Goal: Information Seeking & Learning: Learn about a topic

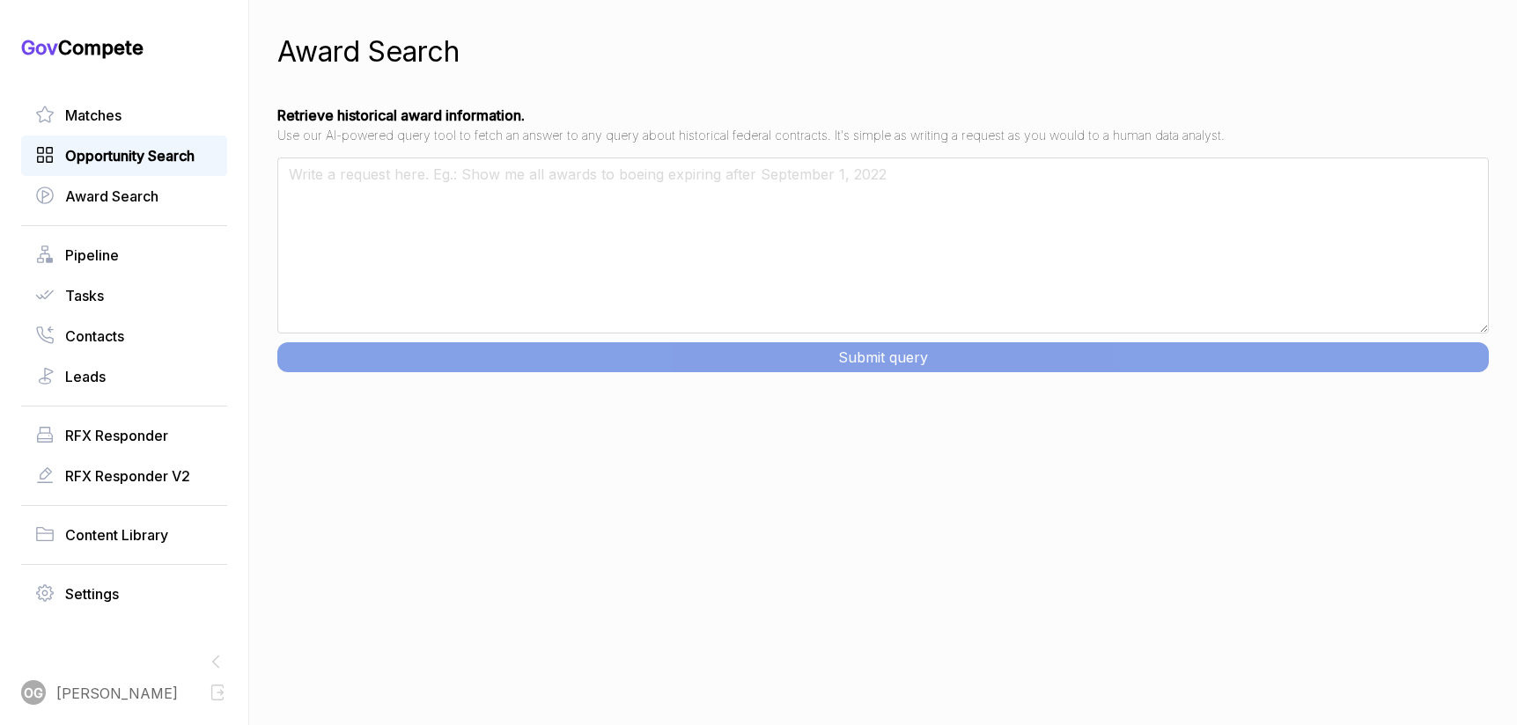
click at [125, 153] on span "Opportunity Search" at bounding box center [129, 155] width 129 height 21
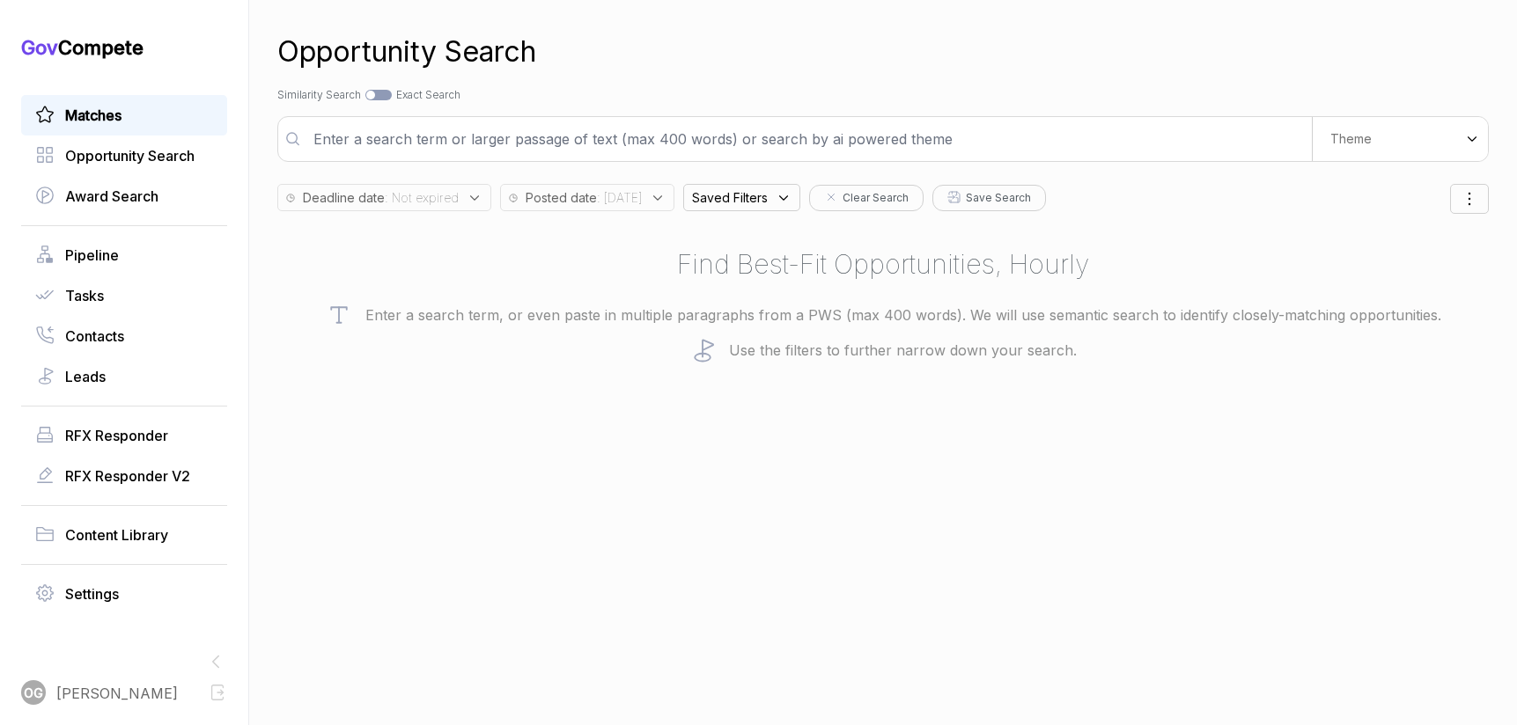
click at [104, 123] on span "Matches" at bounding box center [93, 115] width 56 height 21
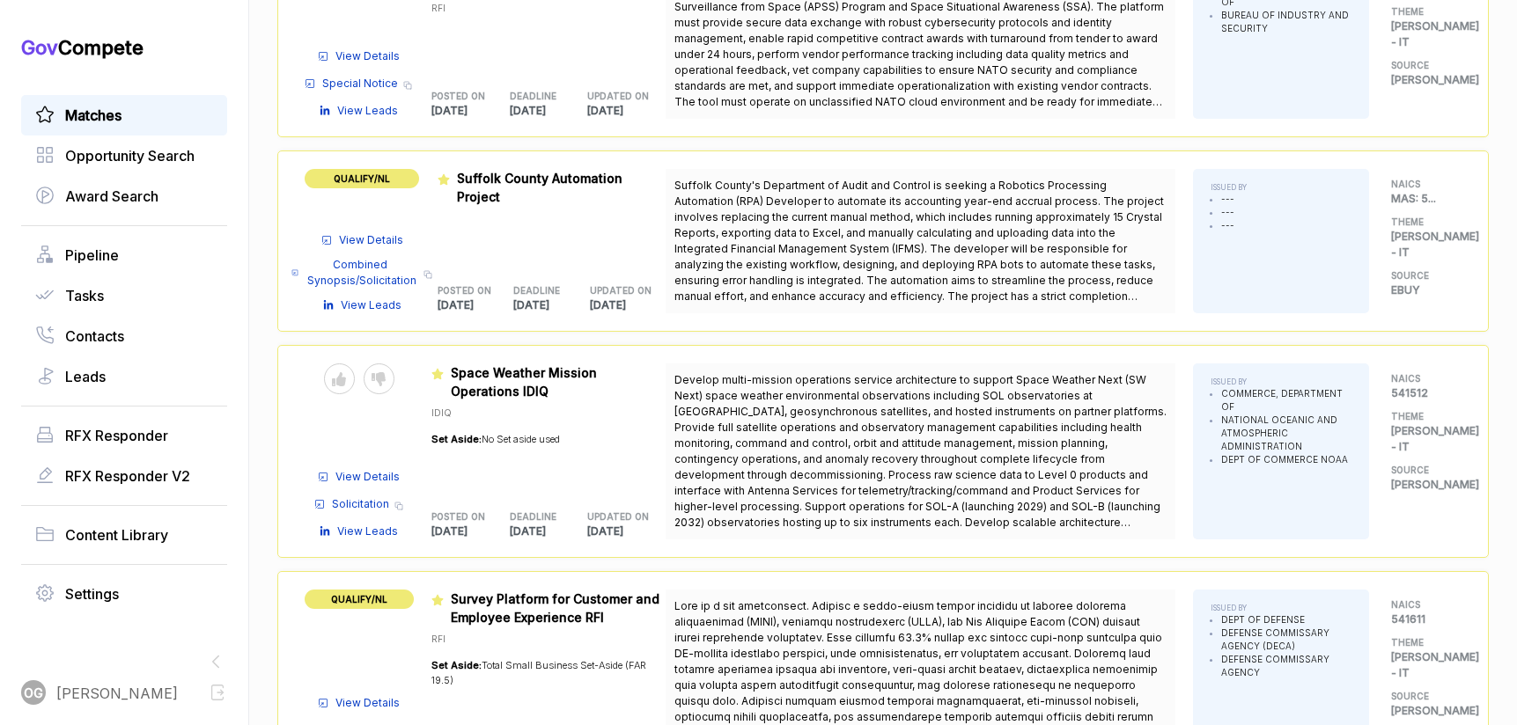
scroll to position [891, 0]
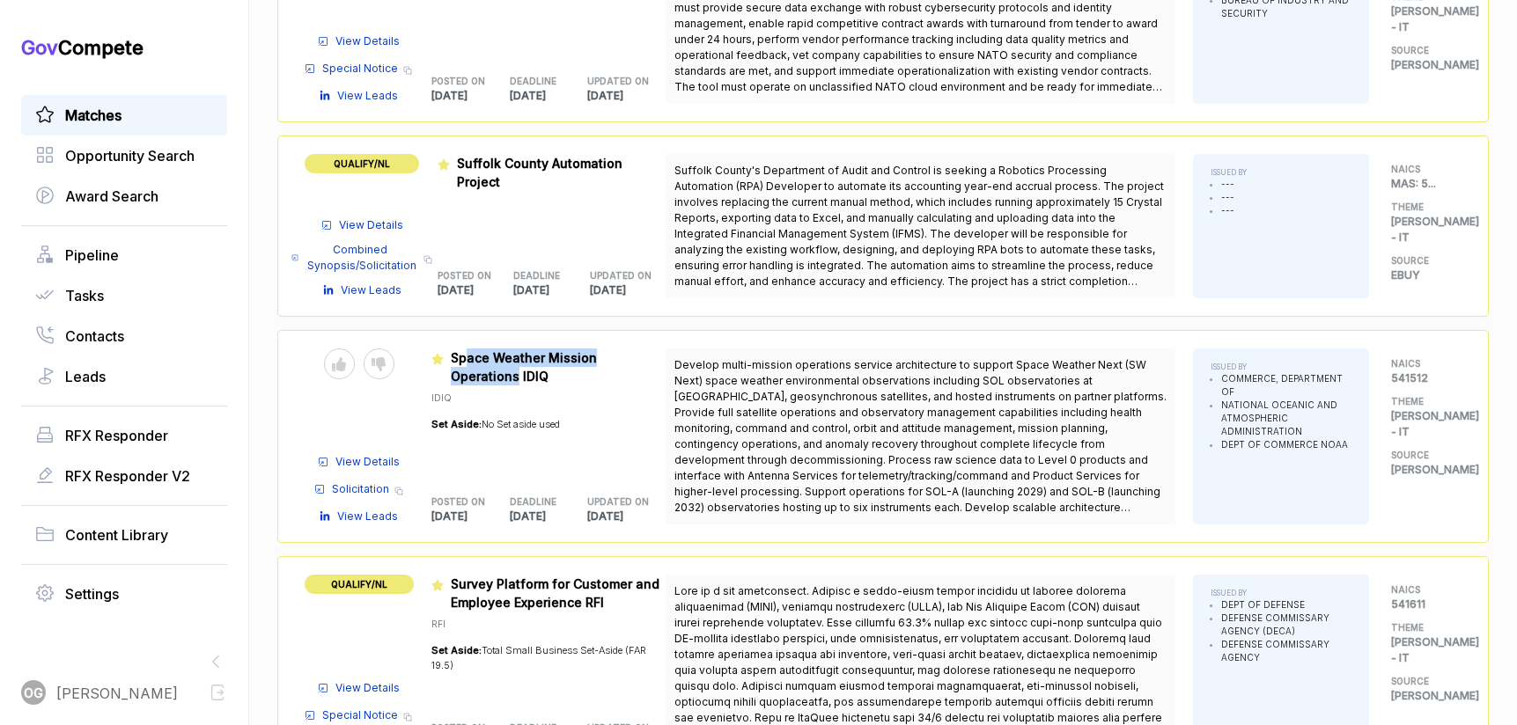
drag, startPoint x: 469, startPoint y: 361, endPoint x: 657, endPoint y: 361, distance: 187.5
click at [658, 361] on span "Space Weather Mission Operations IDIQ" at bounding box center [556, 367] width 210 height 37
click at [597, 360] on span "Space Weather Mission Operations IDIQ" at bounding box center [524, 366] width 146 height 33
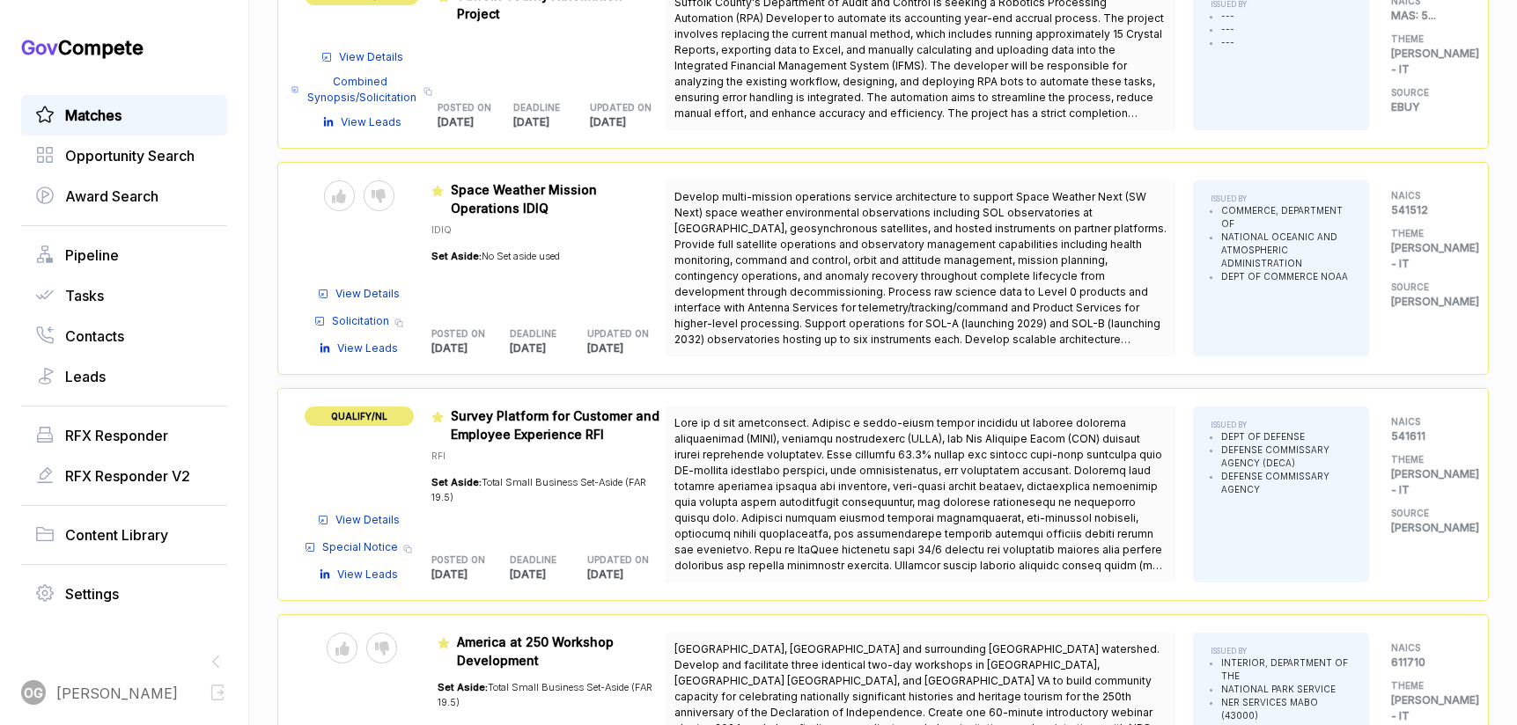
scroll to position [1089, 0]
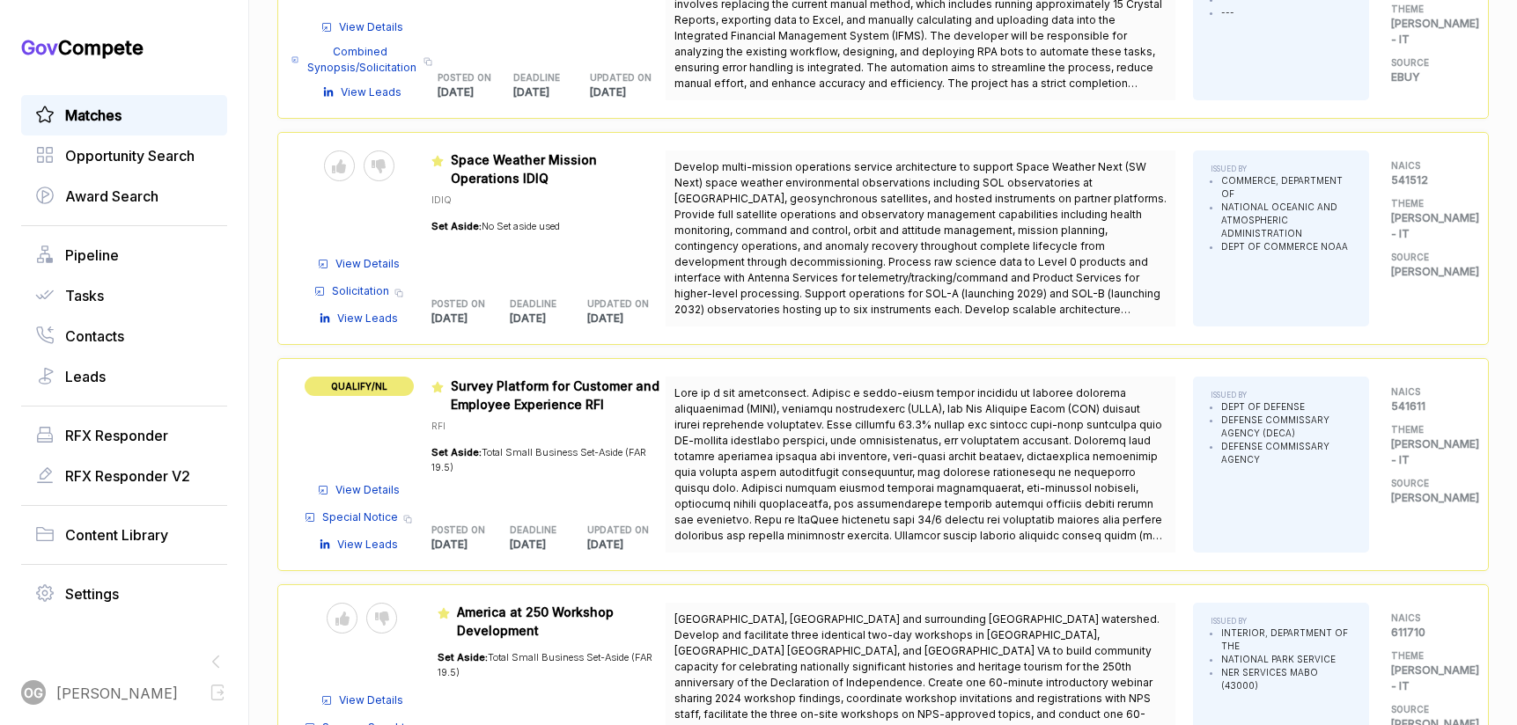
click at [366, 490] on span "View Details" at bounding box center [367, 490] width 64 height 16
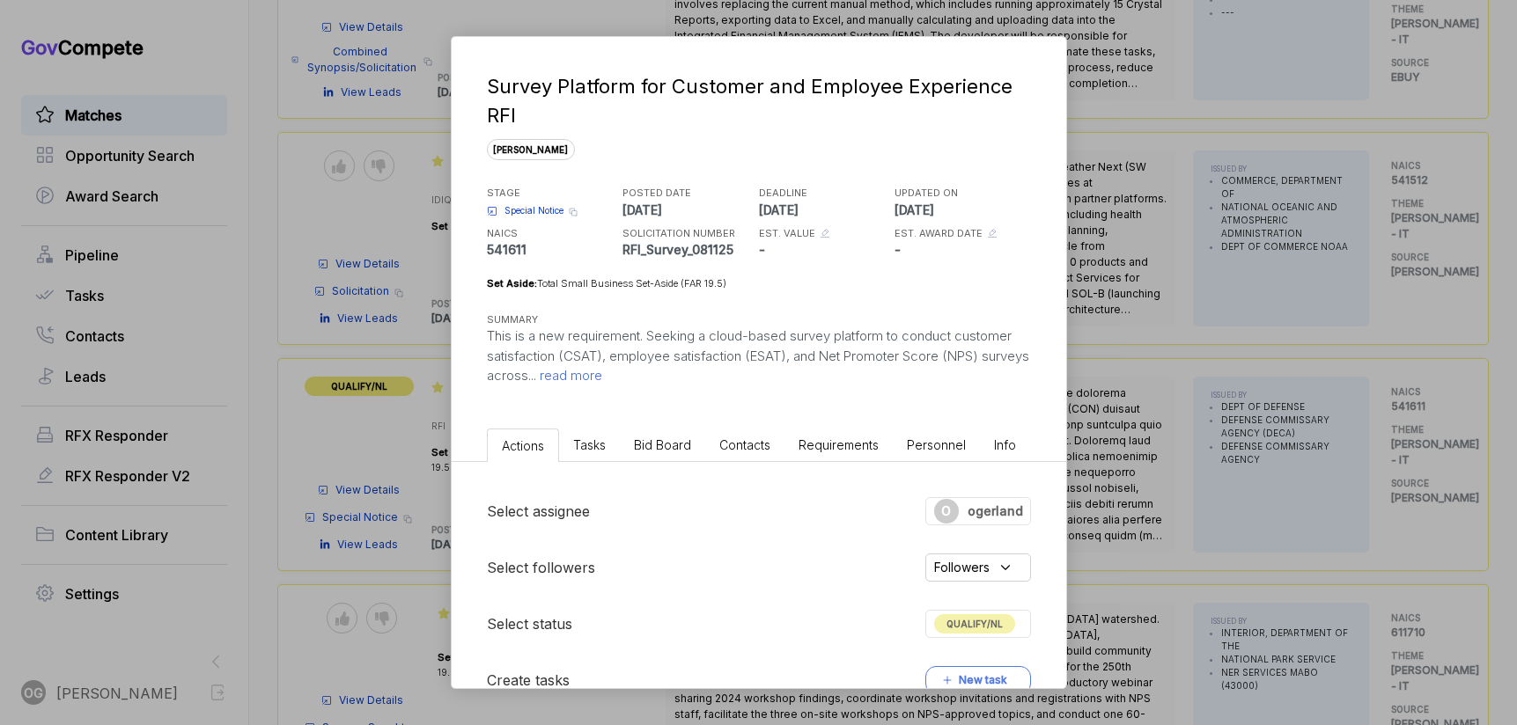
click at [602, 381] on span "read more" at bounding box center [569, 375] width 66 height 17
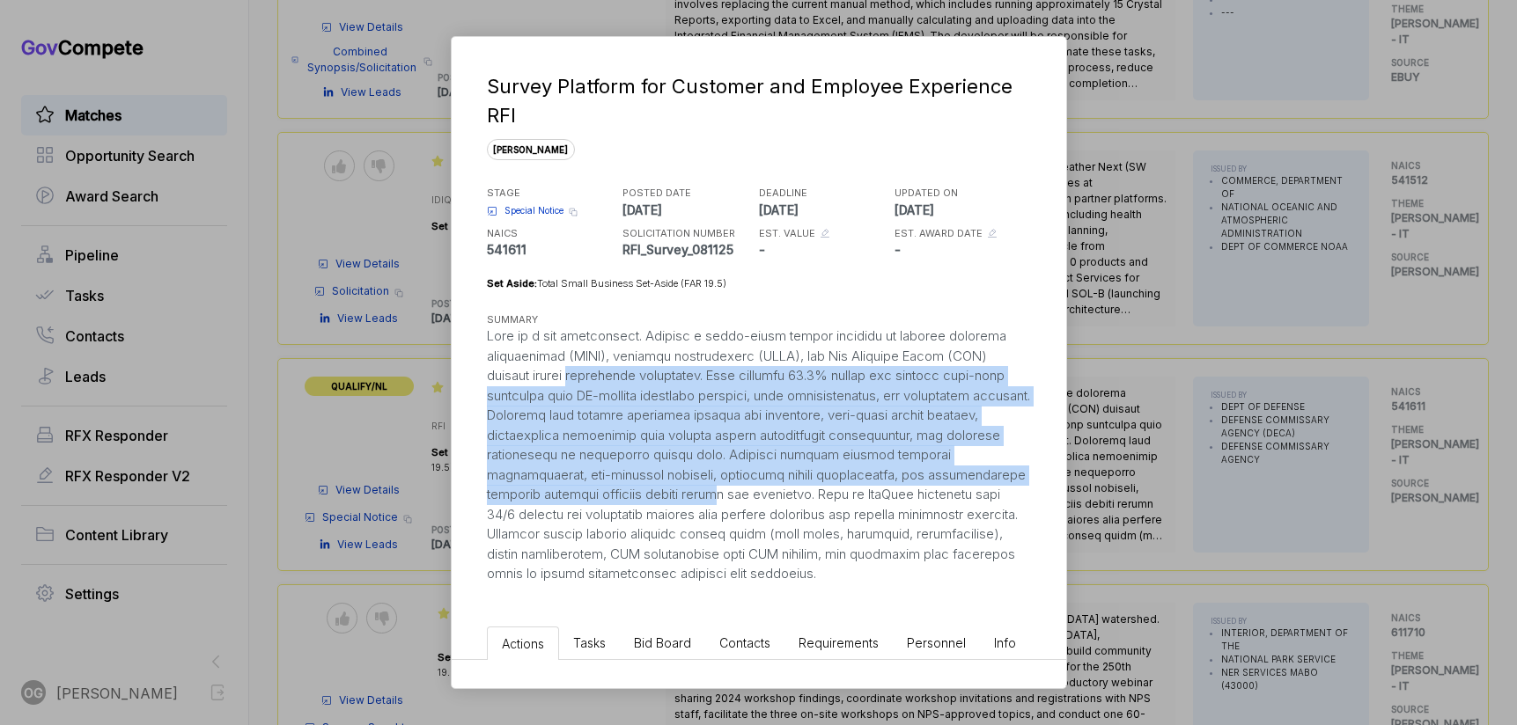
drag, startPoint x: 580, startPoint y: 371, endPoint x: 730, endPoint y: 488, distance: 190.0
click at [730, 488] on div at bounding box center [759, 456] width 544 height 258
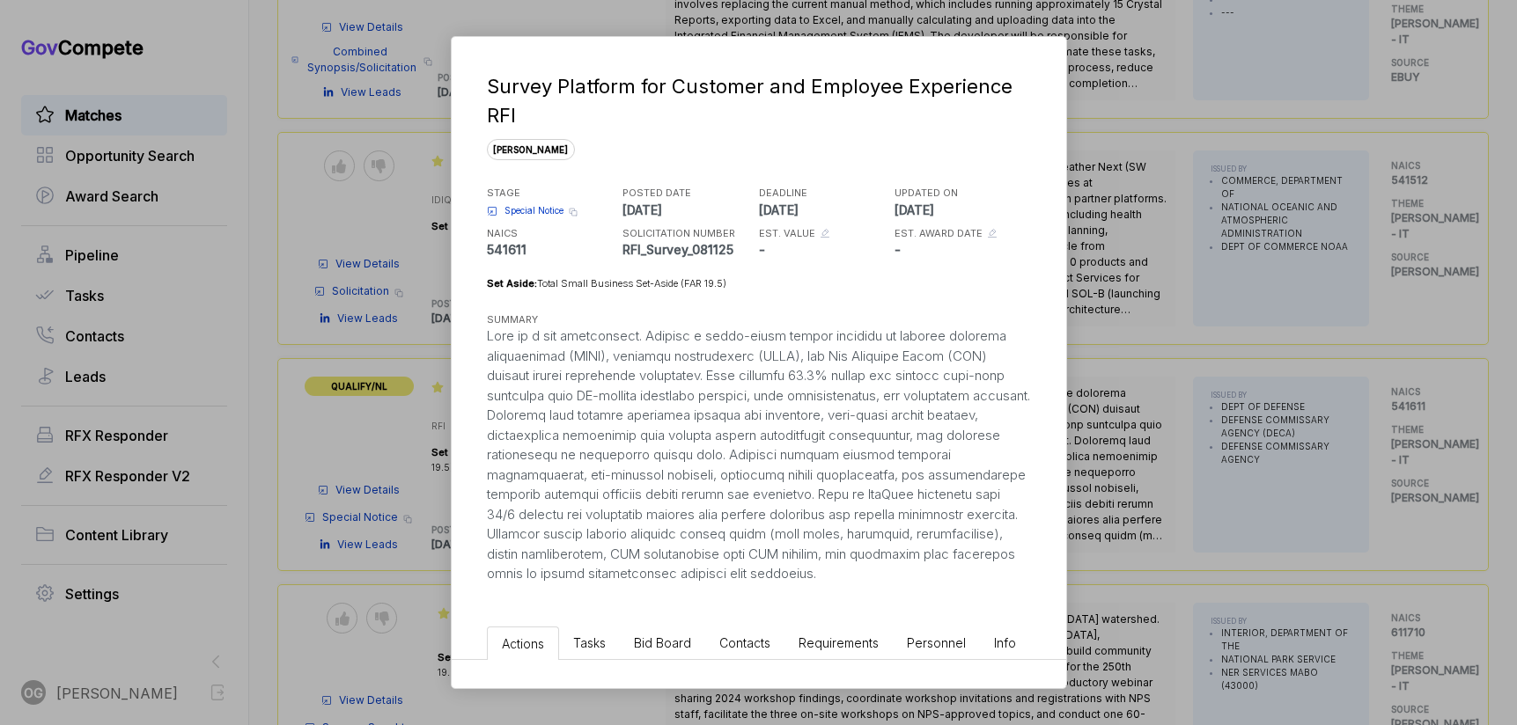
click at [747, 489] on div at bounding box center [759, 456] width 544 height 258
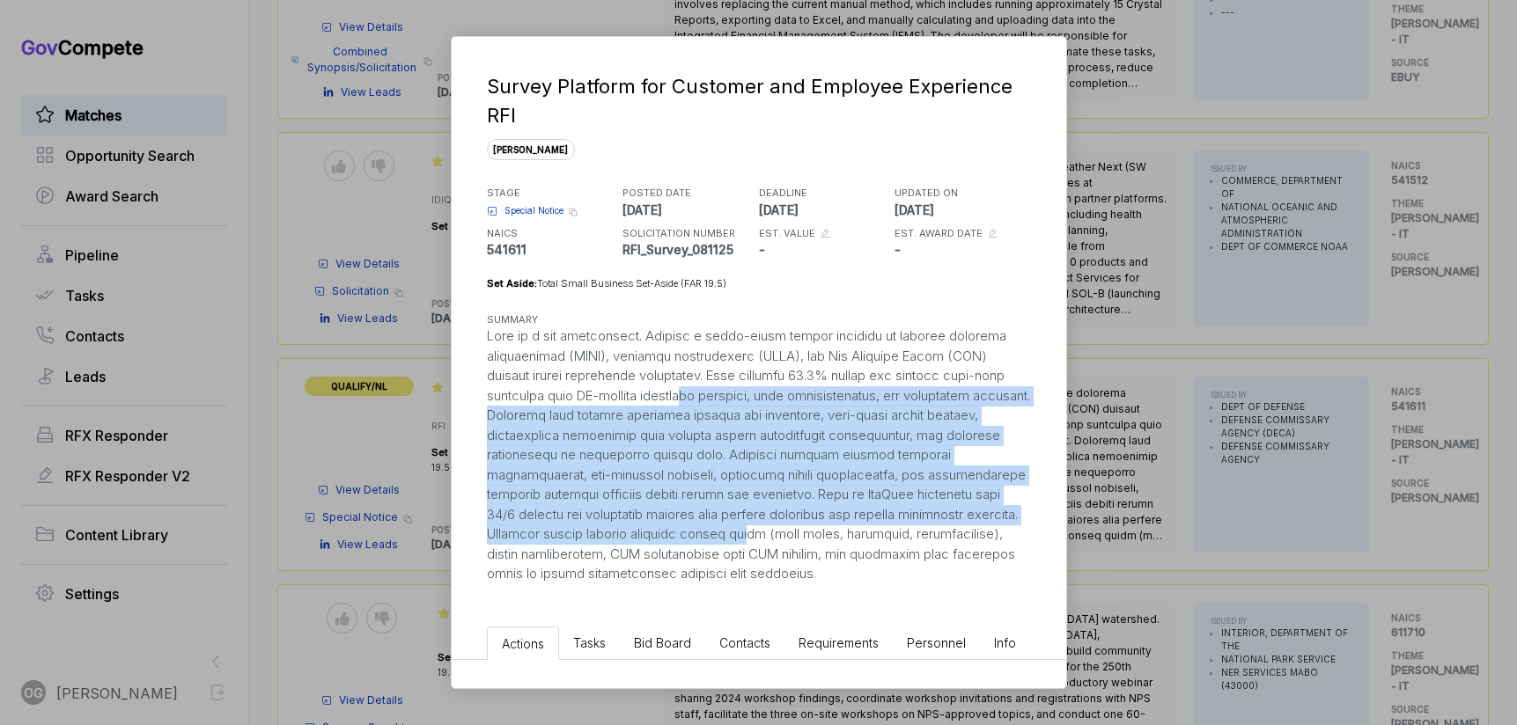
drag, startPoint x: 820, startPoint y: 527, endPoint x: 716, endPoint y: 393, distance: 170.6
click at [716, 392] on div at bounding box center [759, 456] width 544 height 258
click at [716, 393] on div at bounding box center [759, 456] width 544 height 258
drag, startPoint x: 642, startPoint y: 408, endPoint x: 772, endPoint y: 544, distance: 188.0
click at [772, 546] on div at bounding box center [759, 456] width 544 height 258
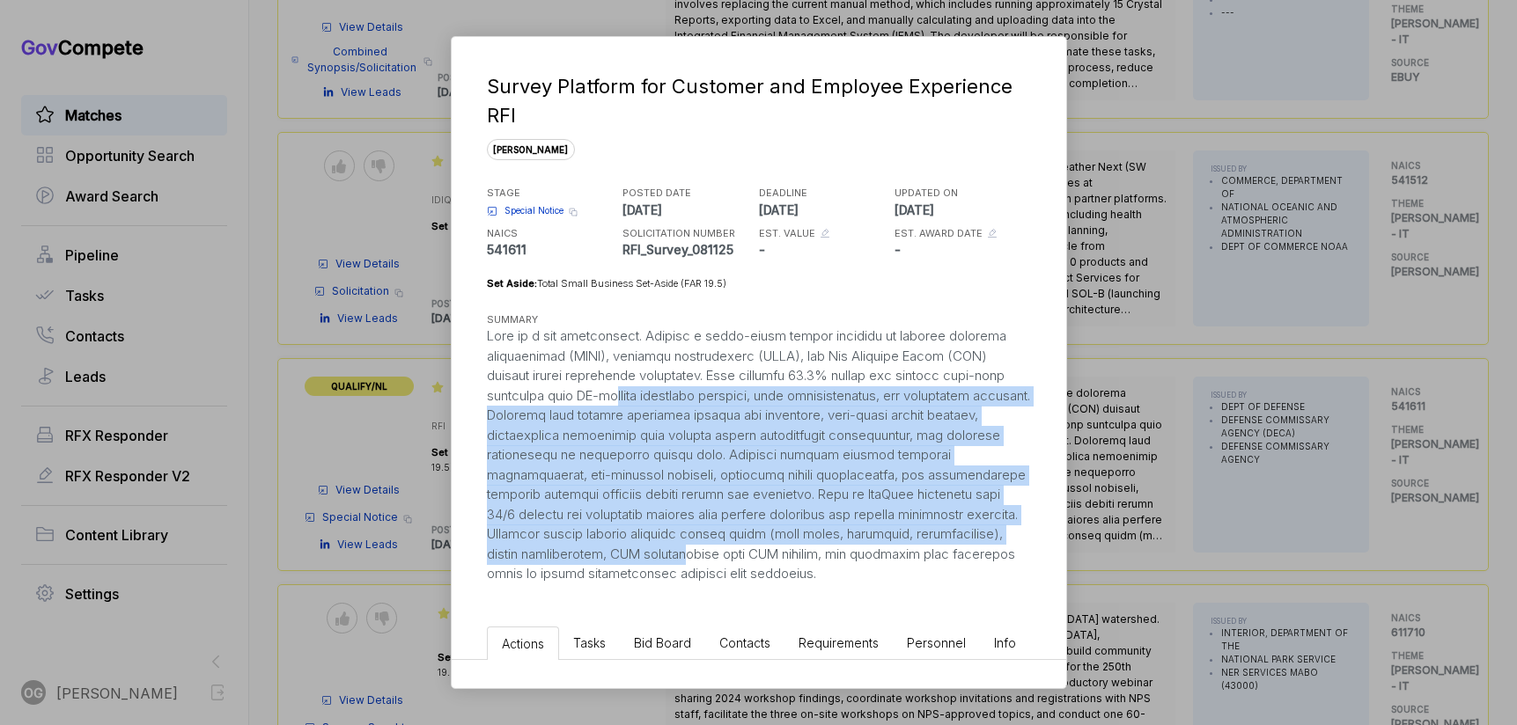
click at [772, 544] on div at bounding box center [759, 456] width 544 height 258
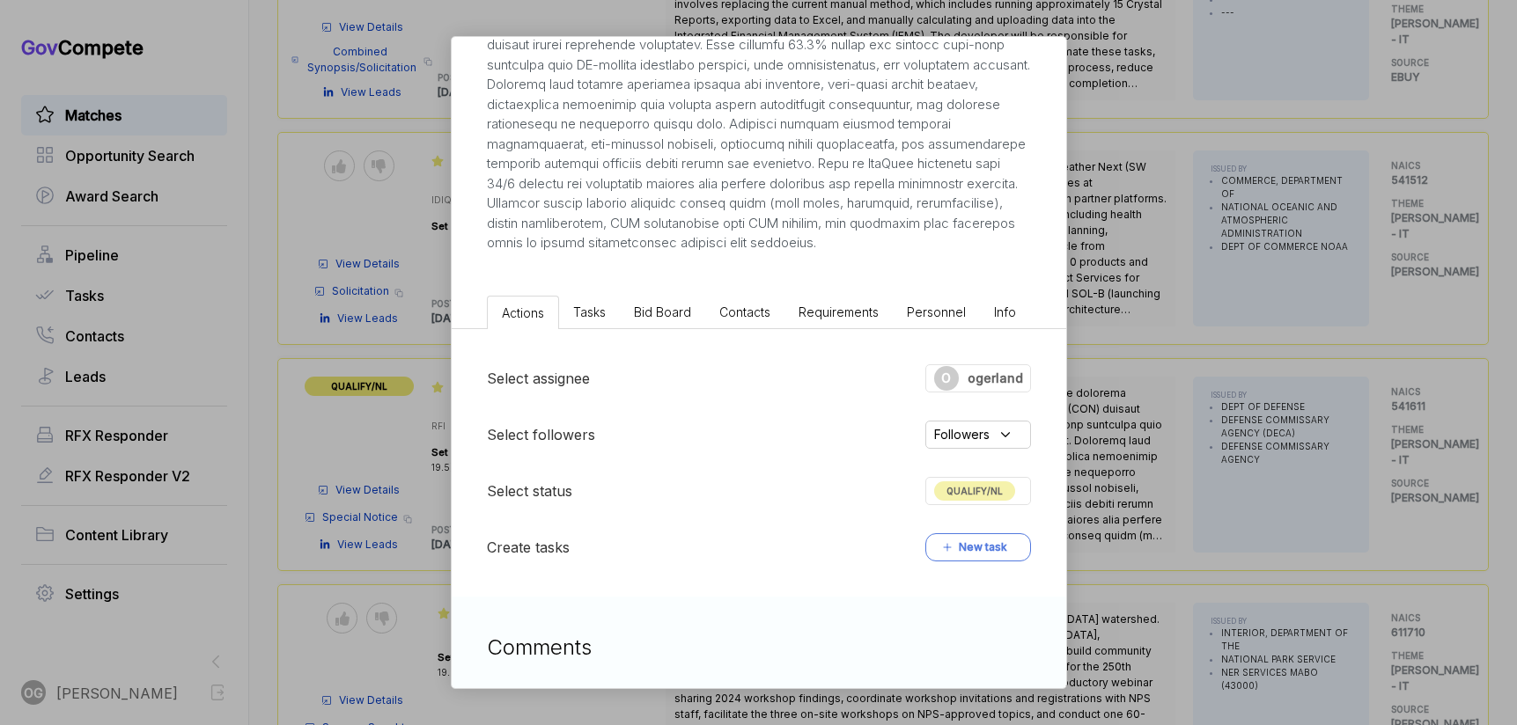
scroll to position [487, 0]
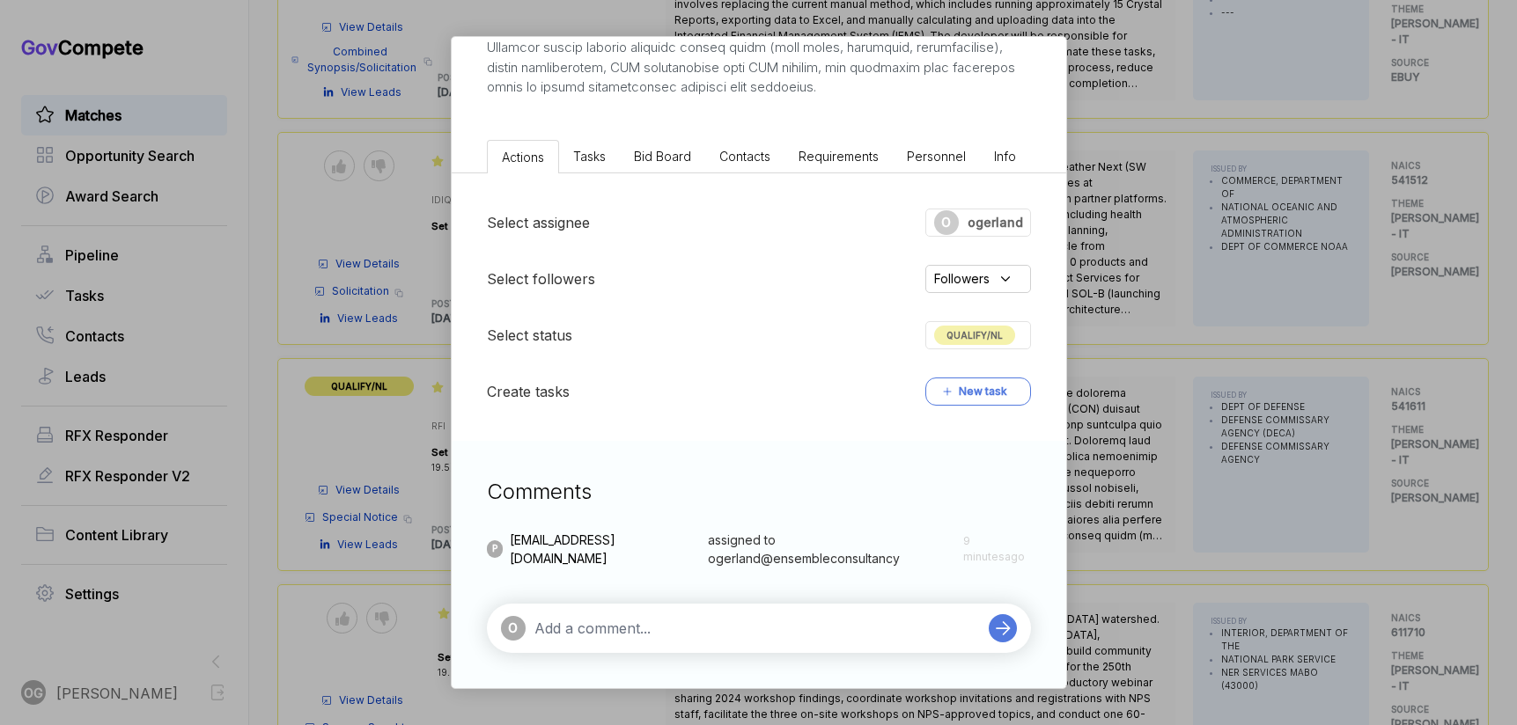
click at [645, 622] on textarea at bounding box center [756, 628] width 445 height 21
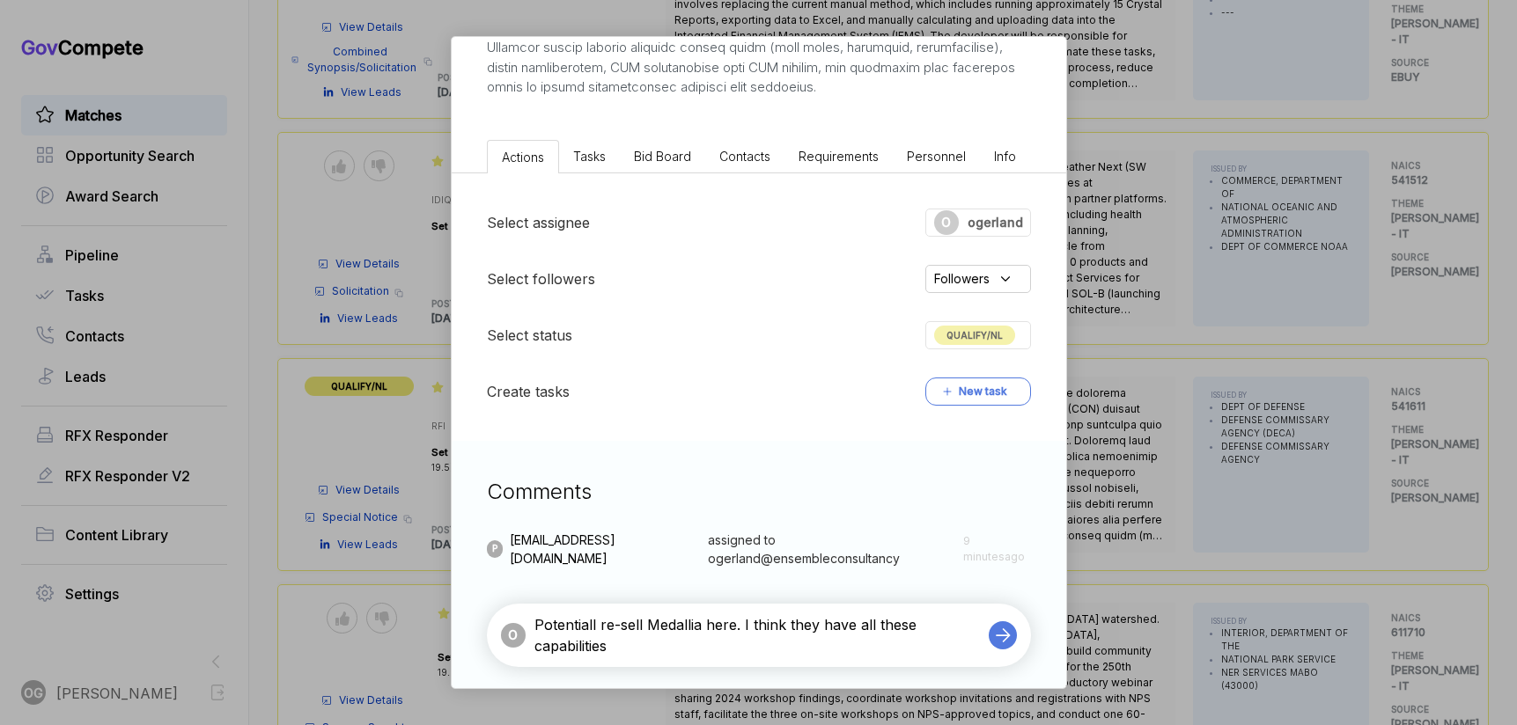
type textarea "Potentiall re-sell Medallia here. I think they have all these capabilities"
click at [1001, 638] on icon at bounding box center [1002, 635] width 25 height 25
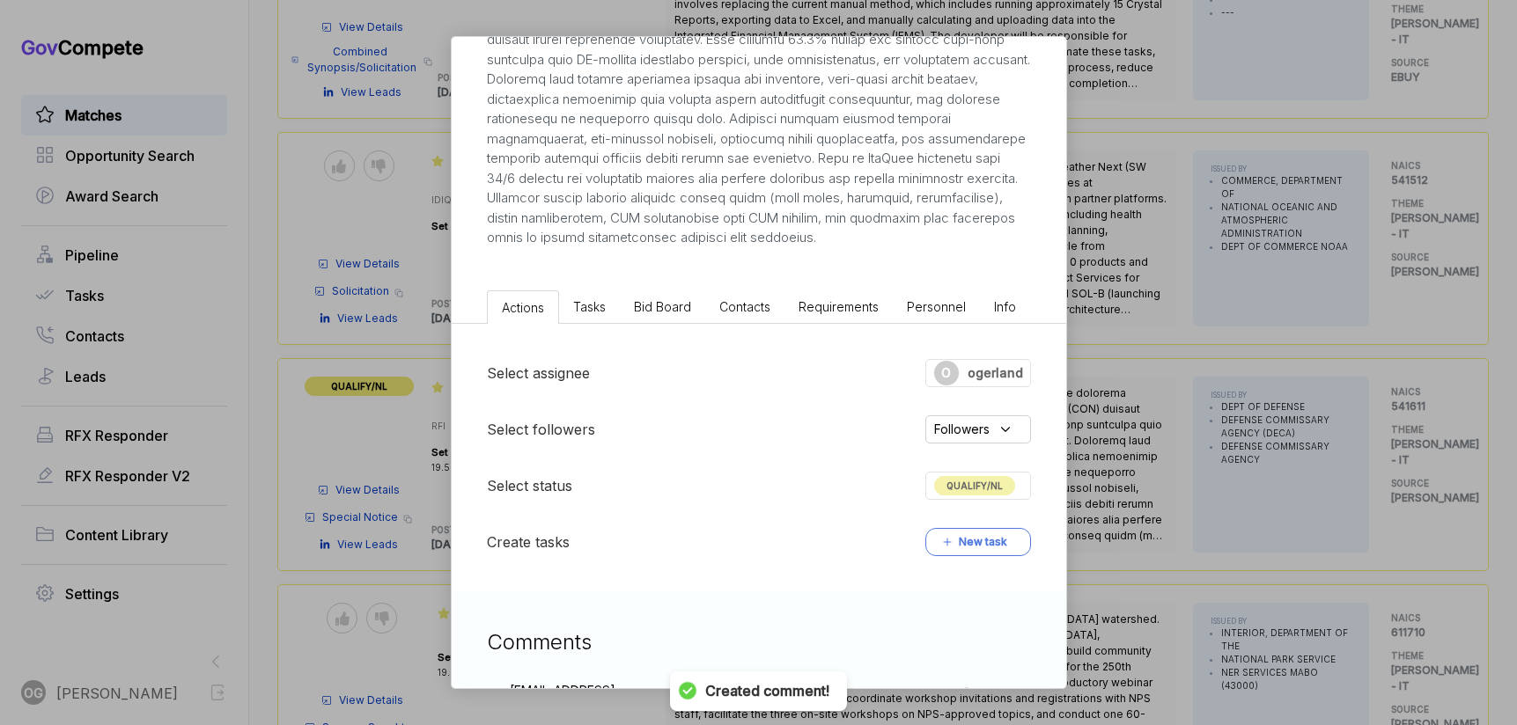
scroll to position [150, 0]
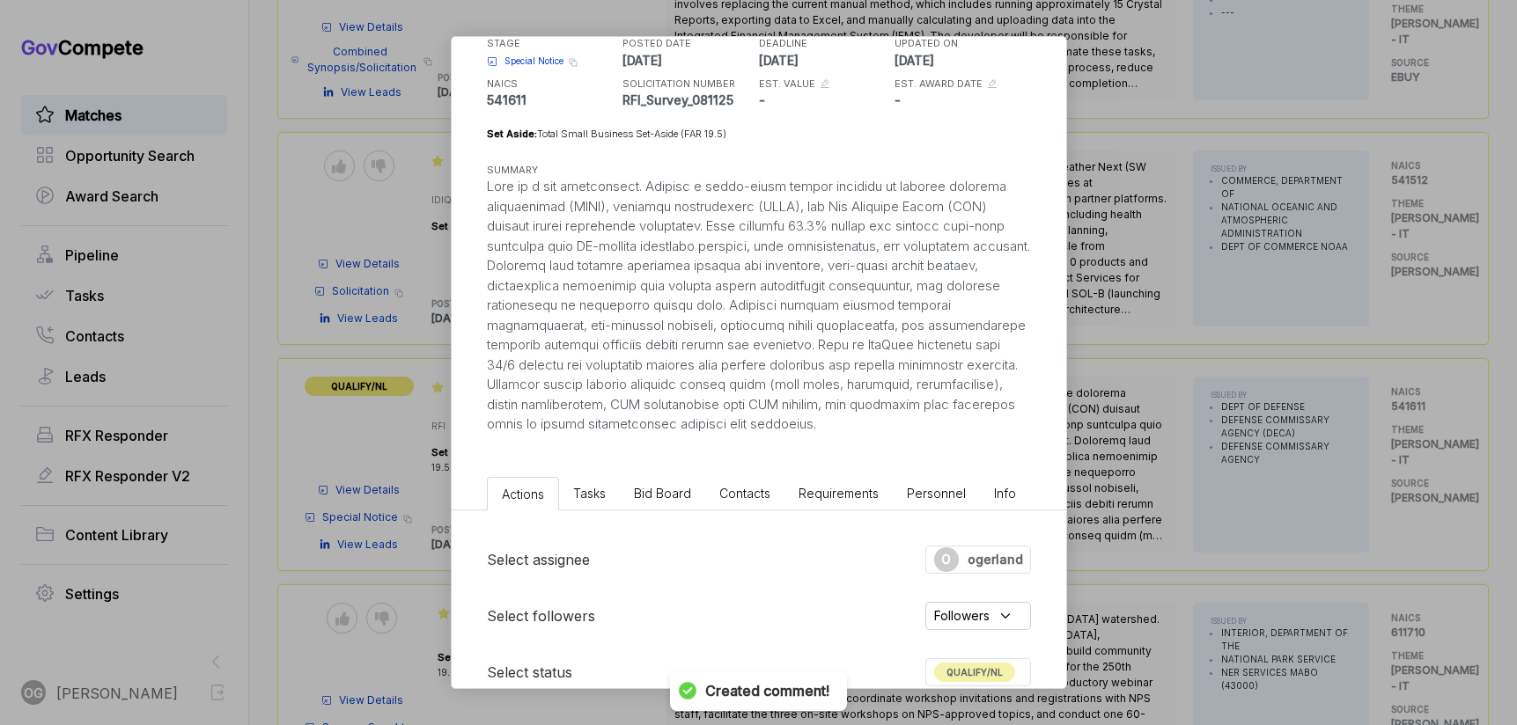
click at [768, 260] on div at bounding box center [759, 306] width 544 height 258
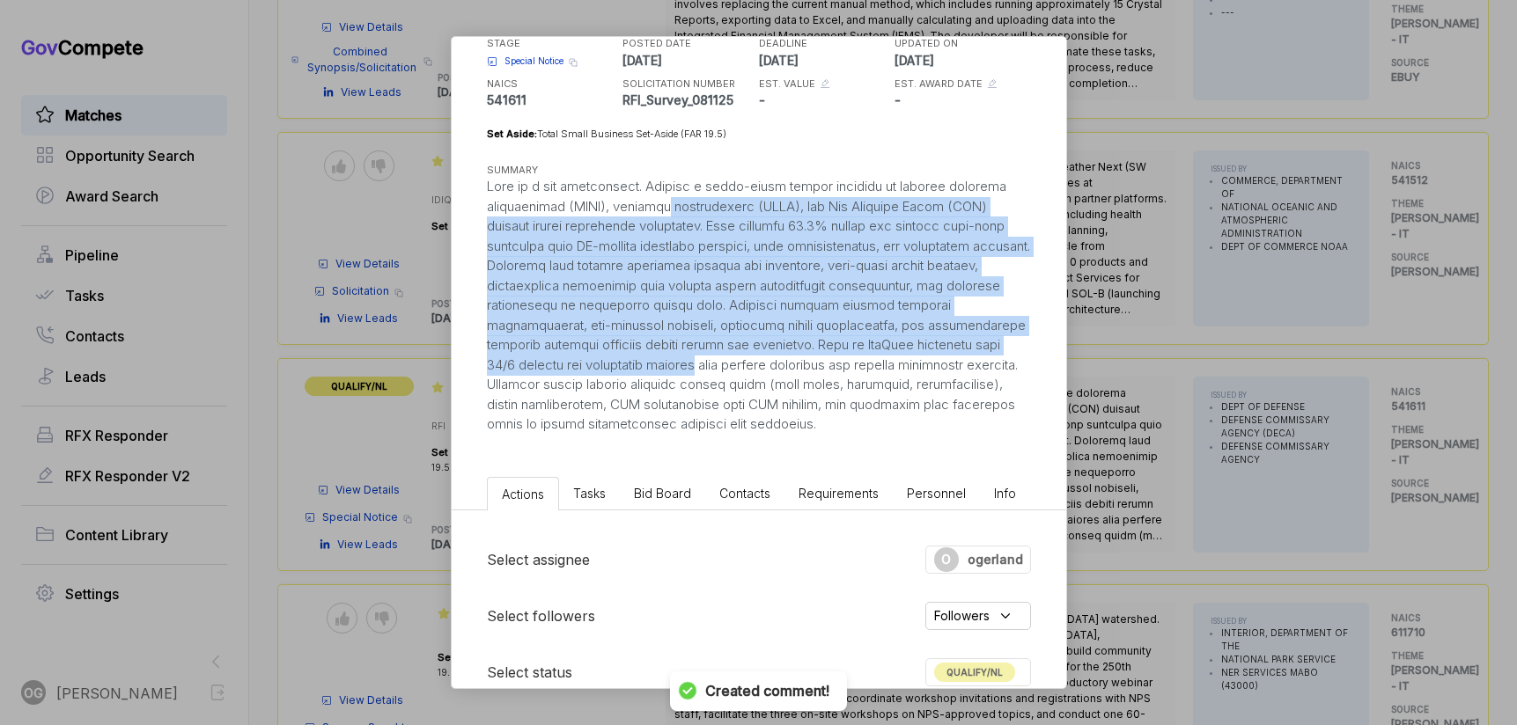
drag, startPoint x: 662, startPoint y: 209, endPoint x: 738, endPoint y: 372, distance: 180.4
click at [738, 373] on div at bounding box center [759, 306] width 544 height 258
click at [738, 372] on div at bounding box center [759, 306] width 544 height 258
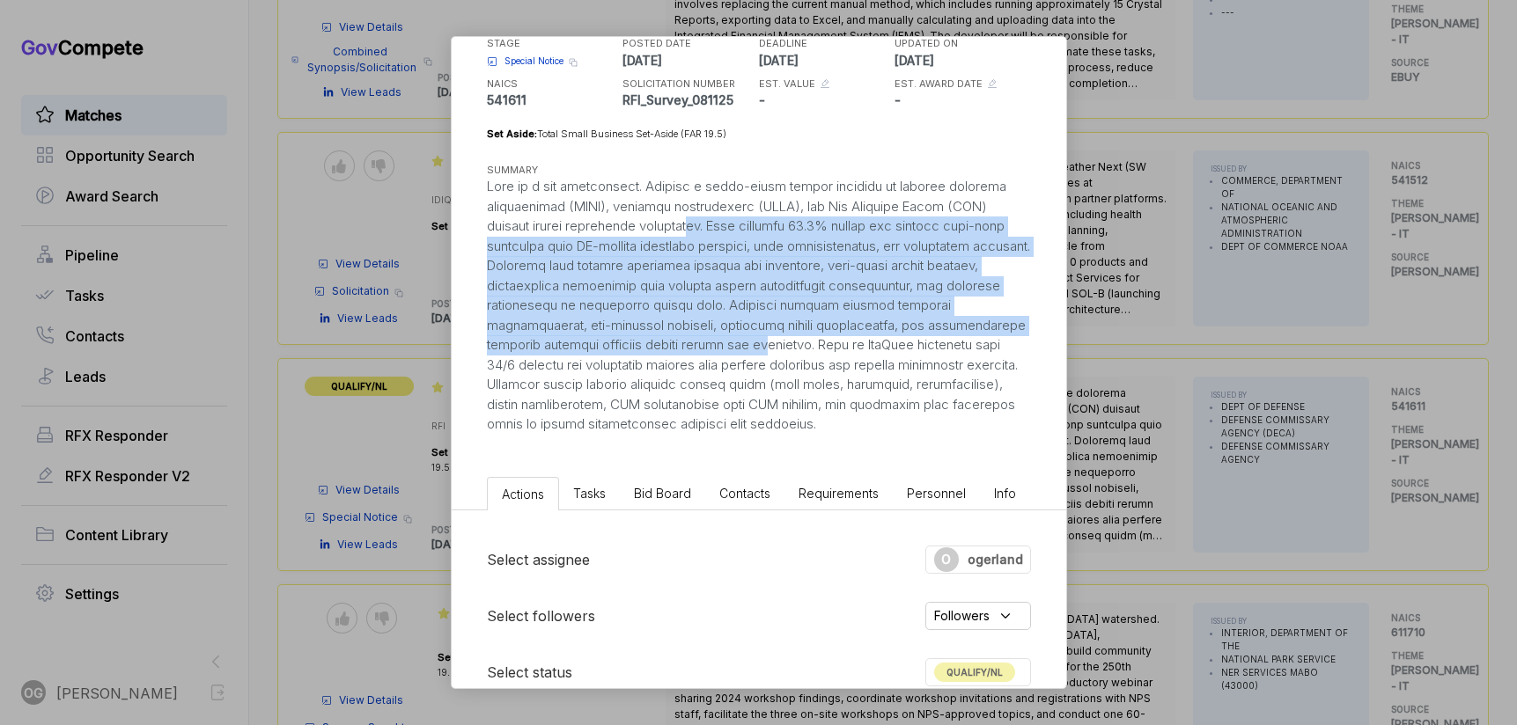
drag, startPoint x: 705, startPoint y: 223, endPoint x: 777, endPoint y: 342, distance: 139.8
click at [777, 343] on div at bounding box center [759, 306] width 544 height 258
click at [777, 342] on div at bounding box center [759, 306] width 544 height 258
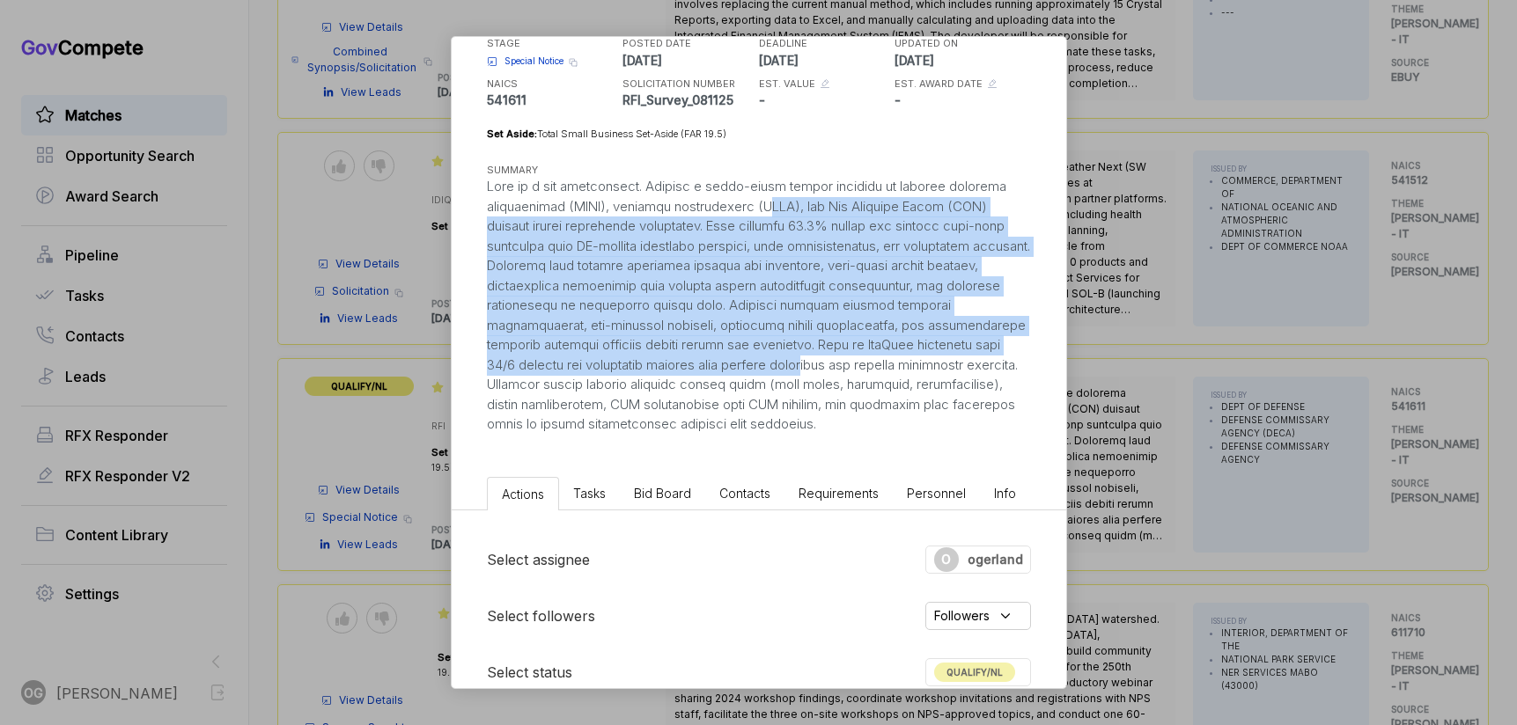
drag, startPoint x: 852, startPoint y: 364, endPoint x: 754, endPoint y: 211, distance: 180.9
click at [754, 211] on div at bounding box center [759, 306] width 544 height 258
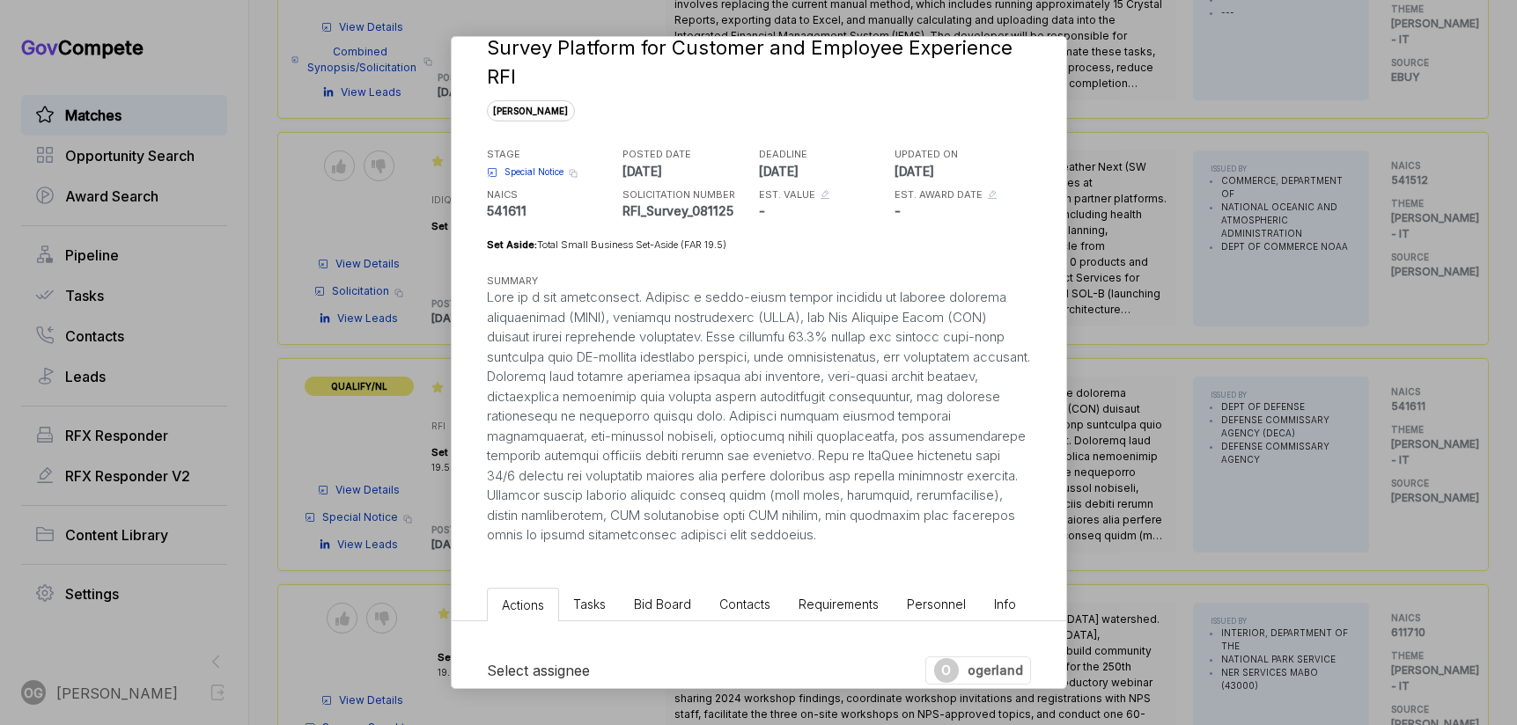
scroll to position [0, 0]
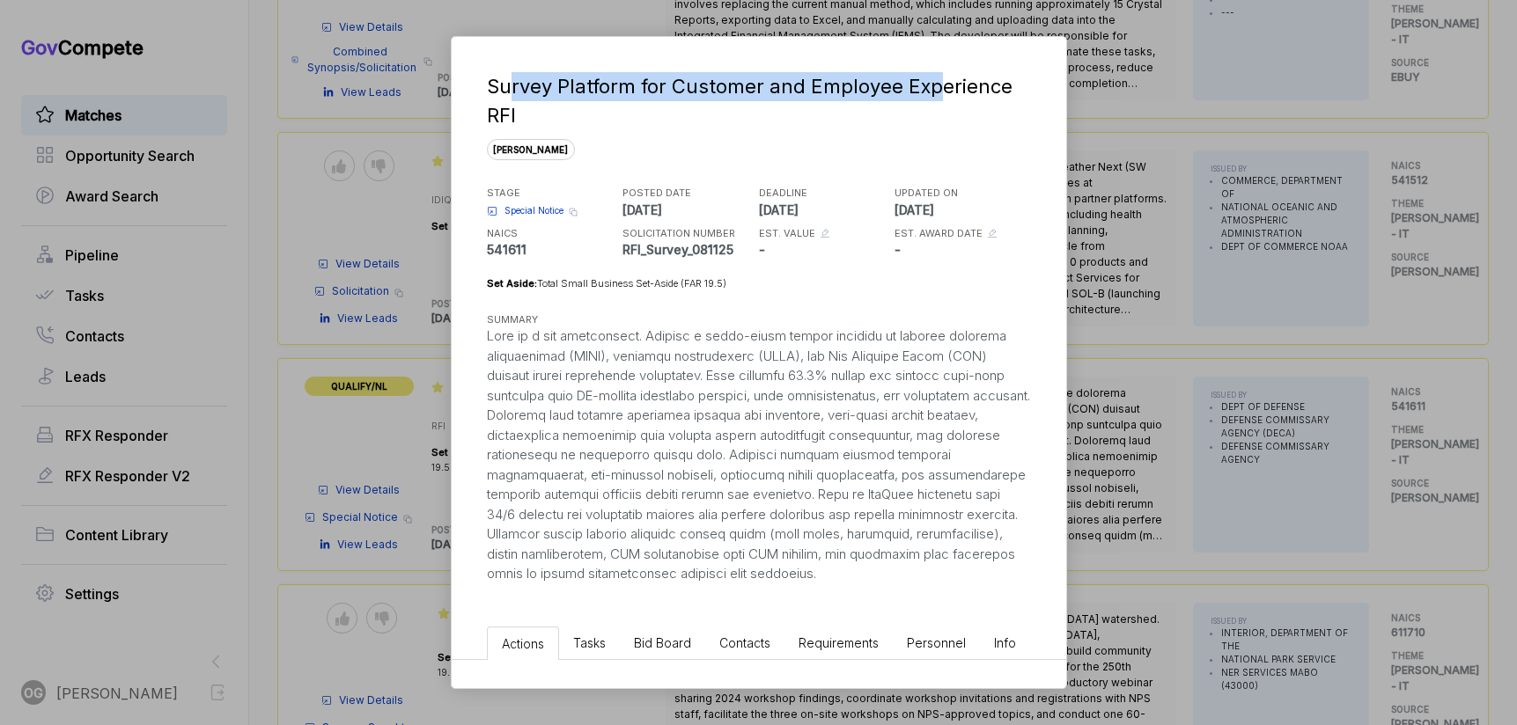
drag, startPoint x: 507, startPoint y: 79, endPoint x: 937, endPoint y: 85, distance: 429.6
click at [938, 85] on div "Survey Platform for Customer and Employee Experience RFI" at bounding box center [755, 101] width 537 height 58
click at [937, 85] on div "Survey Platform for Customer and Employee Experience RFI" at bounding box center [755, 101] width 537 height 58
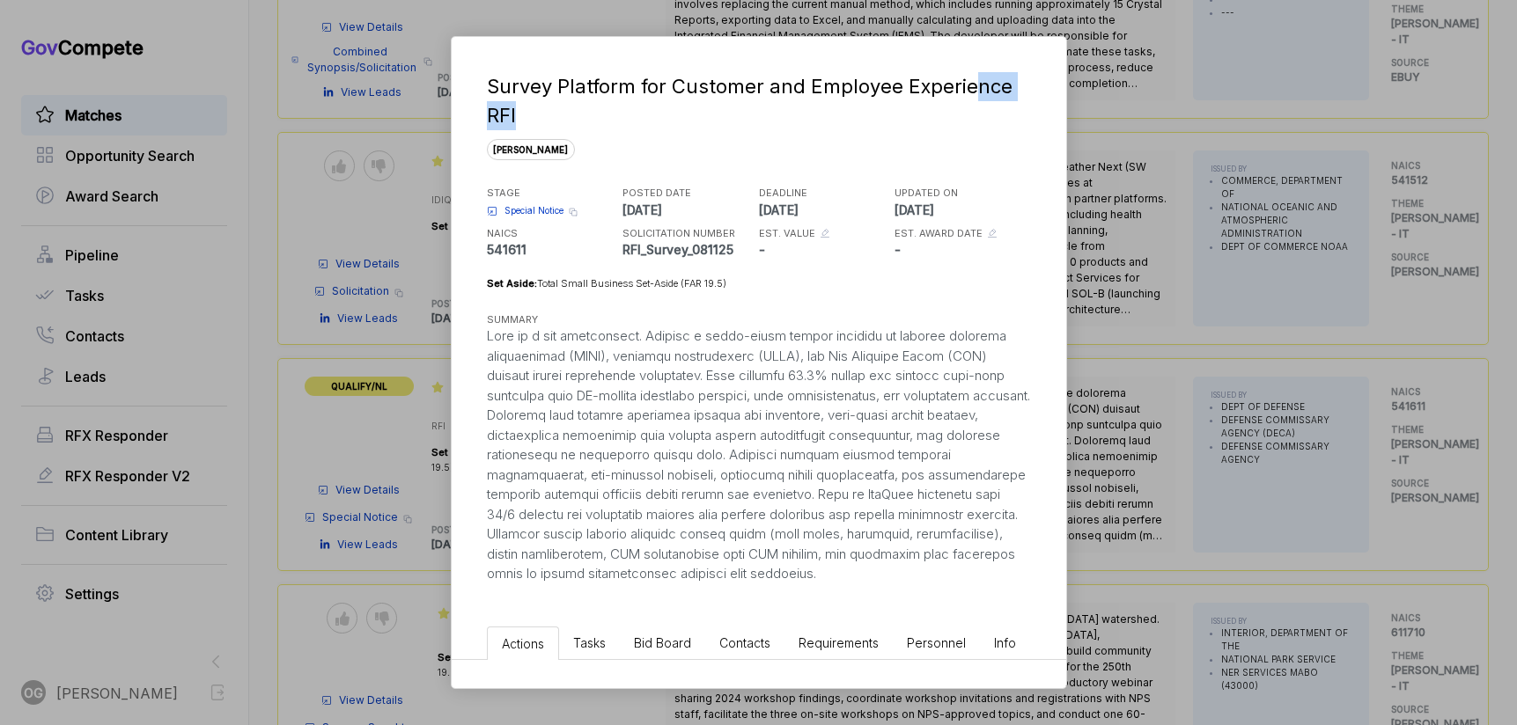
drag, startPoint x: 968, startPoint y: 85, endPoint x: 586, endPoint y: 118, distance: 383.4
click at [588, 118] on div "Survey Platform for Customer and Employee Experience RFI" at bounding box center [755, 101] width 537 height 58
click at [586, 118] on div "Survey Platform for Customer and Employee Experience RFI" at bounding box center [755, 101] width 537 height 58
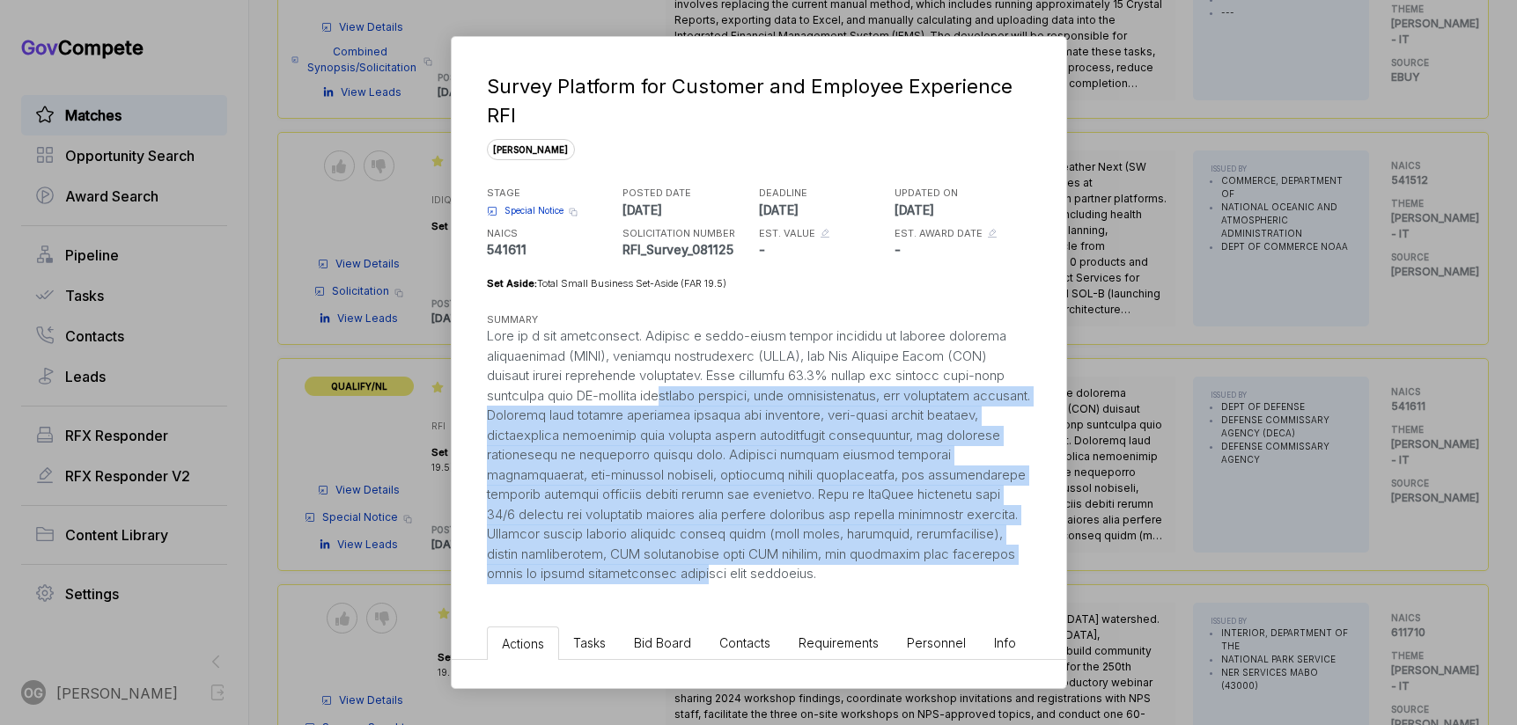
drag, startPoint x: 696, startPoint y: 400, endPoint x: 775, endPoint y: 582, distance: 198.3
click at [776, 583] on div at bounding box center [759, 456] width 544 height 258
click at [781, 548] on div at bounding box center [759, 456] width 544 height 258
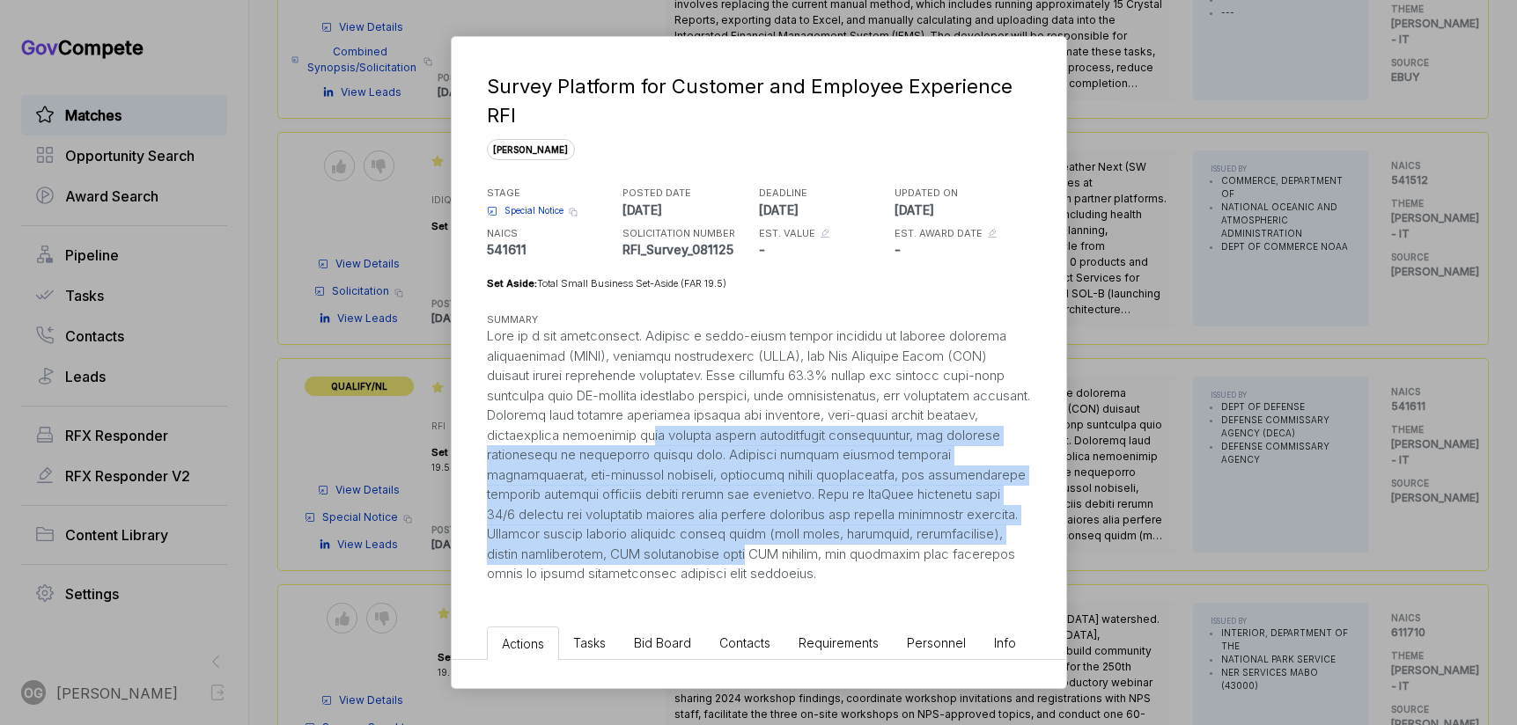
drag, startPoint x: 831, startPoint y: 562, endPoint x: 704, endPoint y: 425, distance: 186.9
click at [704, 426] on div at bounding box center [759, 456] width 544 height 258
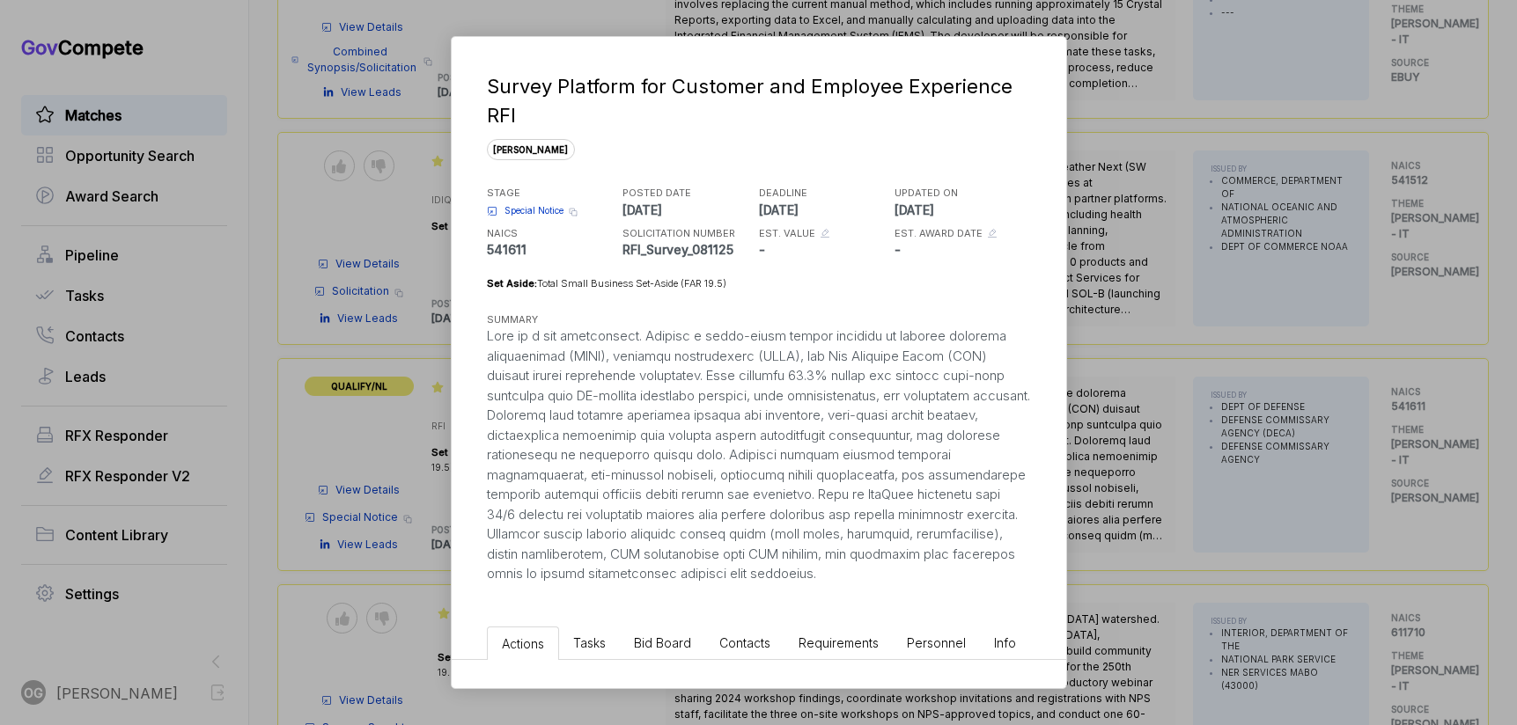
click at [690, 408] on div at bounding box center [759, 456] width 544 height 258
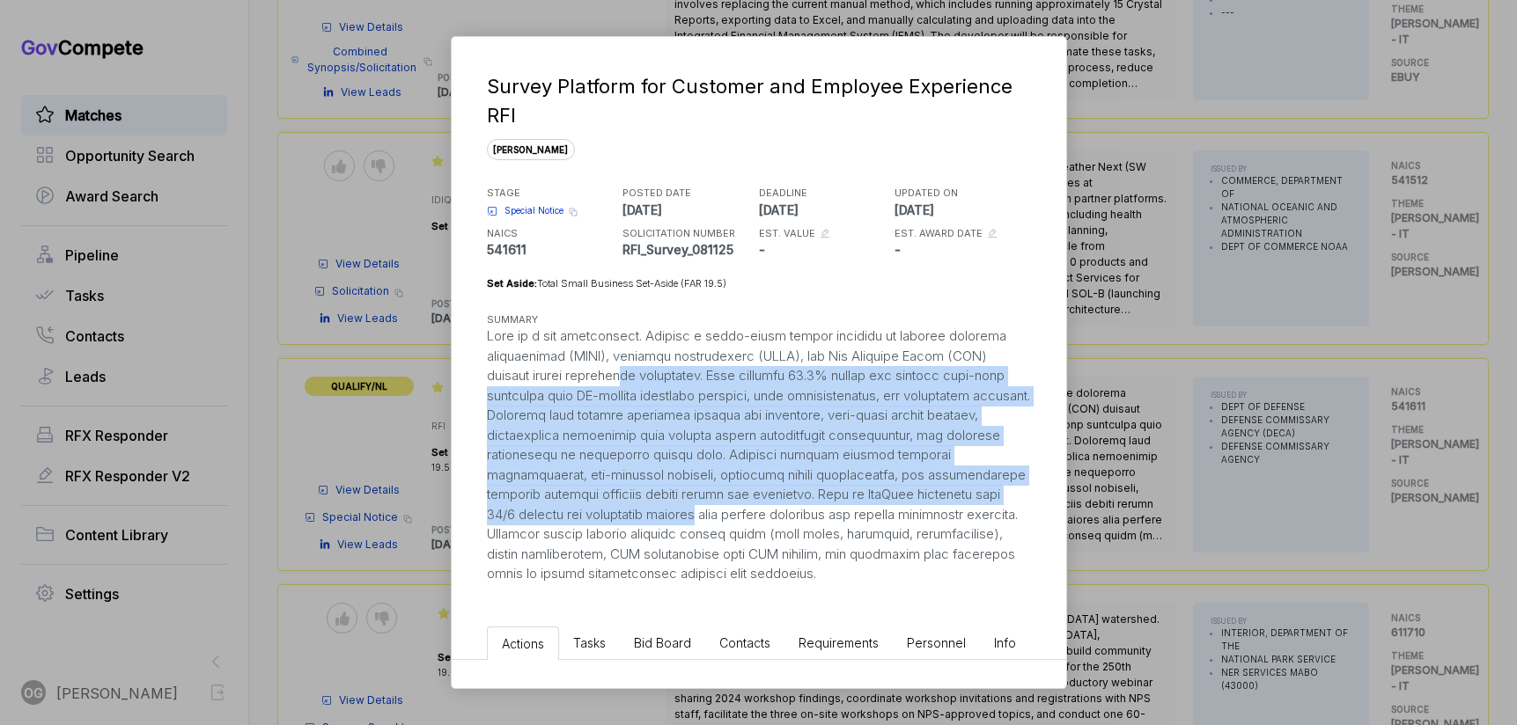
drag, startPoint x: 636, startPoint y: 375, endPoint x: 738, endPoint y: 507, distance: 166.9
click at [738, 507] on div at bounding box center [759, 456] width 544 height 258
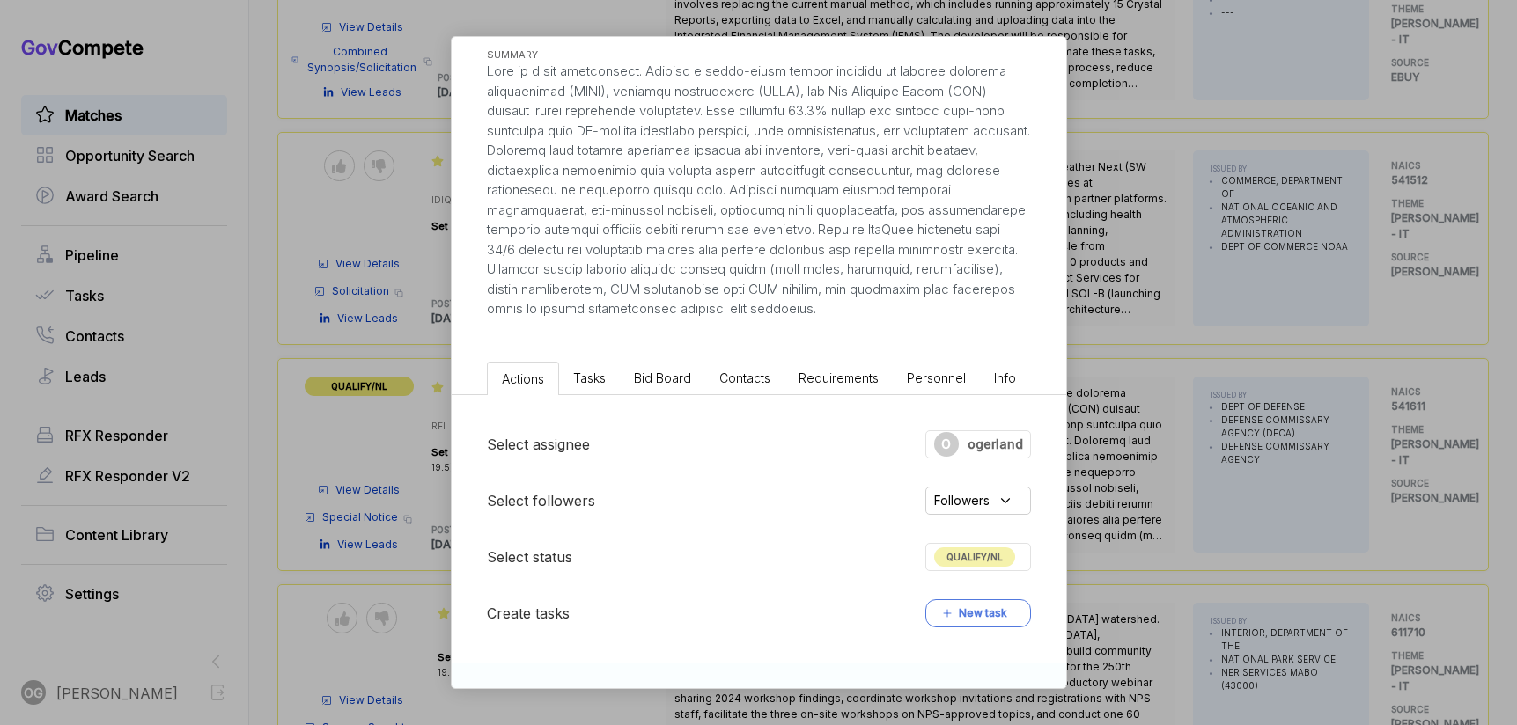
scroll to position [605, 0]
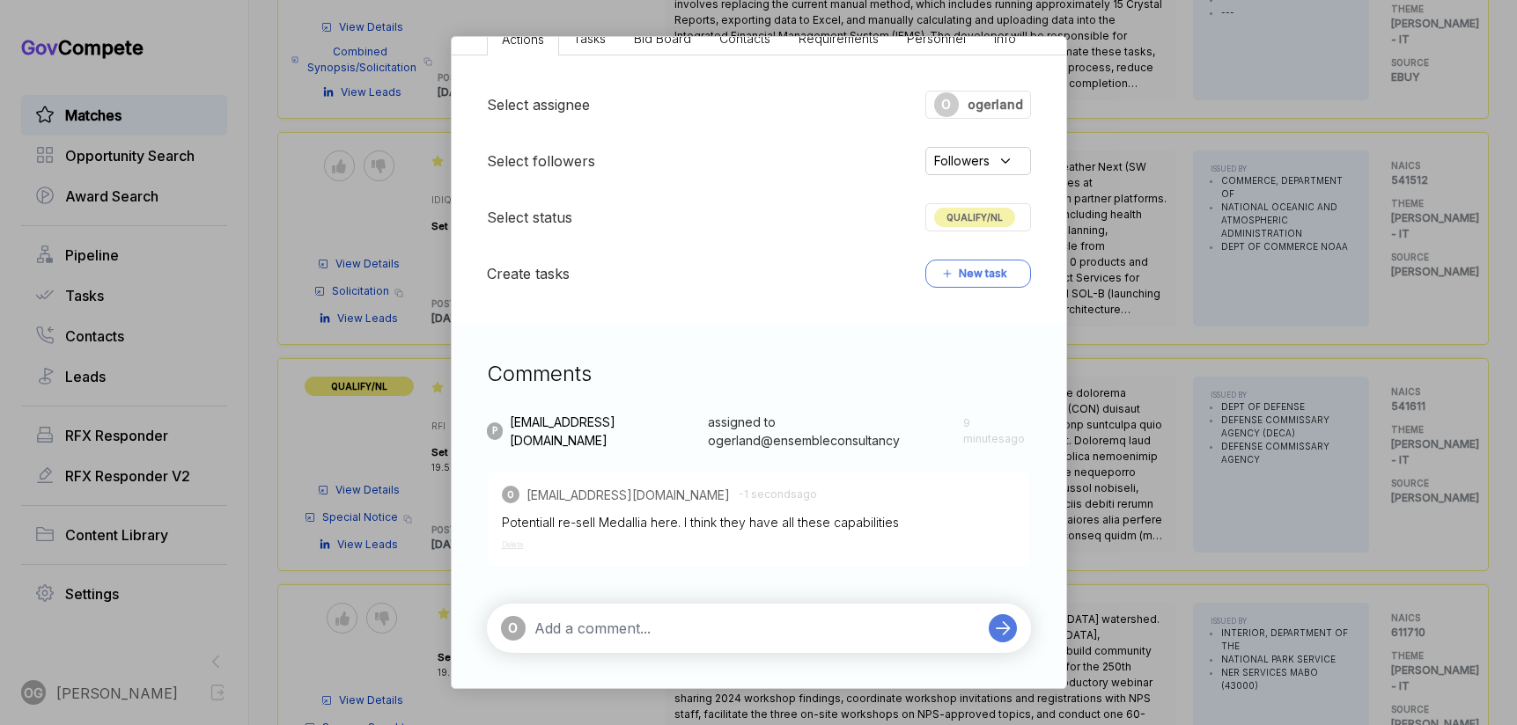
drag, startPoint x: 827, startPoint y: 514, endPoint x: 559, endPoint y: 514, distance: 267.6
click at [559, 514] on div "Potentiall re-sell Medallia here. I think they have all these capabilities" at bounding box center [759, 522] width 514 height 18
click at [557, 514] on div "Potentiall re-sell Medallia here. I think they have all these capabilities" at bounding box center [759, 522] width 514 height 18
drag, startPoint x: 529, startPoint y: 525, endPoint x: 860, endPoint y: 525, distance: 331.0
click at [860, 525] on div "Potentiall re-sell Medallia here. I think they have all these capabilities" at bounding box center [759, 522] width 514 height 18
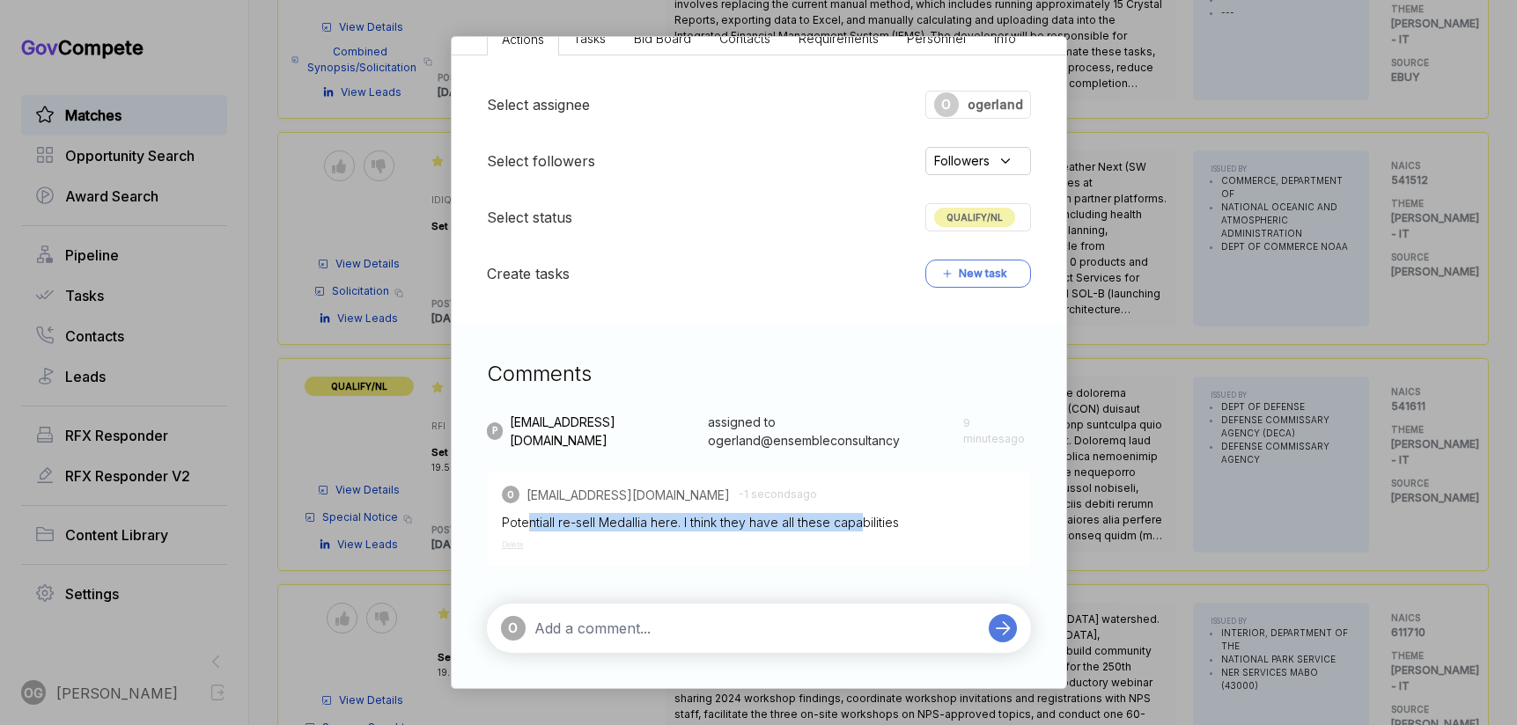
click at [860, 525] on div "Potentiall re-sell Medallia here. I think they have all these capabilities" at bounding box center [759, 522] width 514 height 18
drag, startPoint x: 887, startPoint y: 525, endPoint x: 643, endPoint y: 525, distance: 243.8
click at [644, 525] on div "Potentiall re-sell Medallia here. I think they have all these capabilities" at bounding box center [759, 522] width 514 height 18
click at [643, 525] on div "Potentiall re-sell Medallia here. I think they have all these capabilities" at bounding box center [759, 522] width 514 height 18
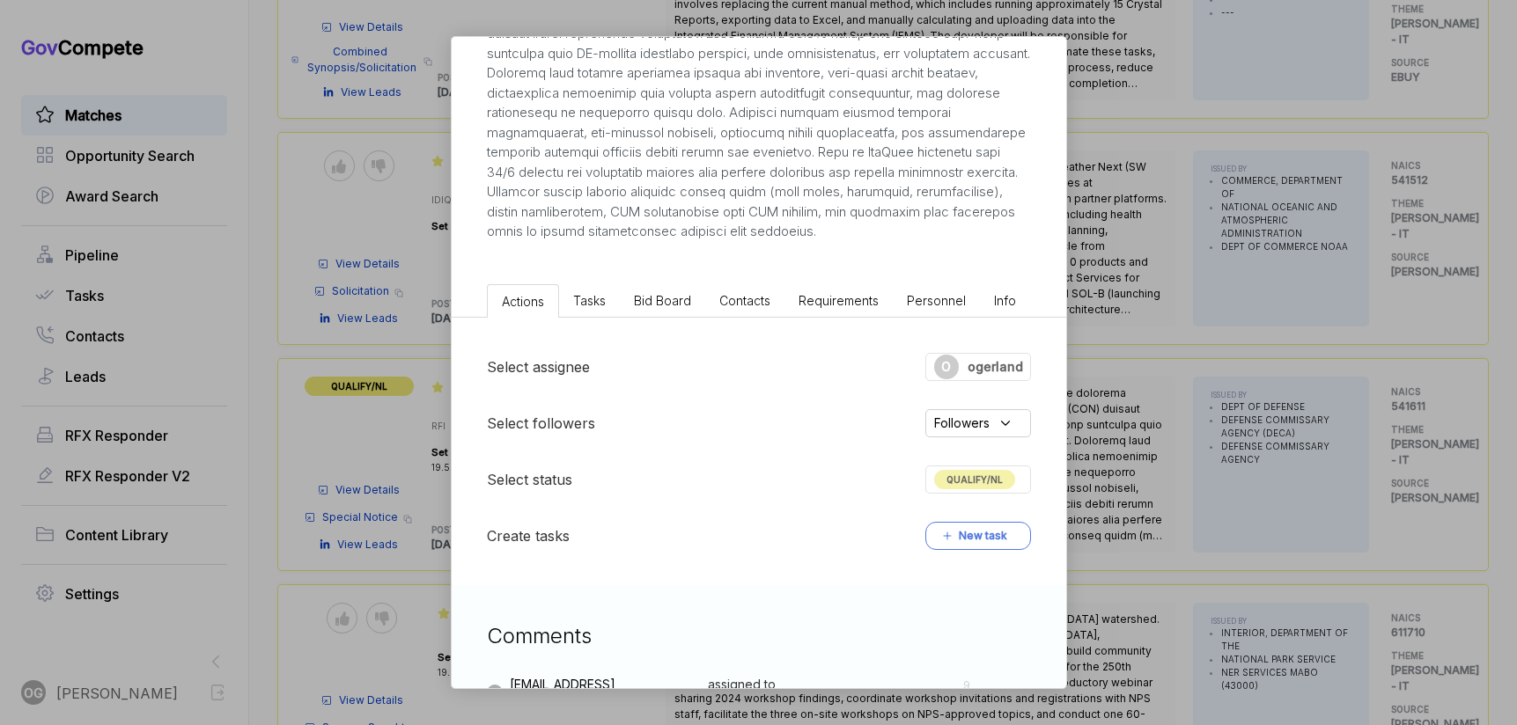
scroll to position [0, 0]
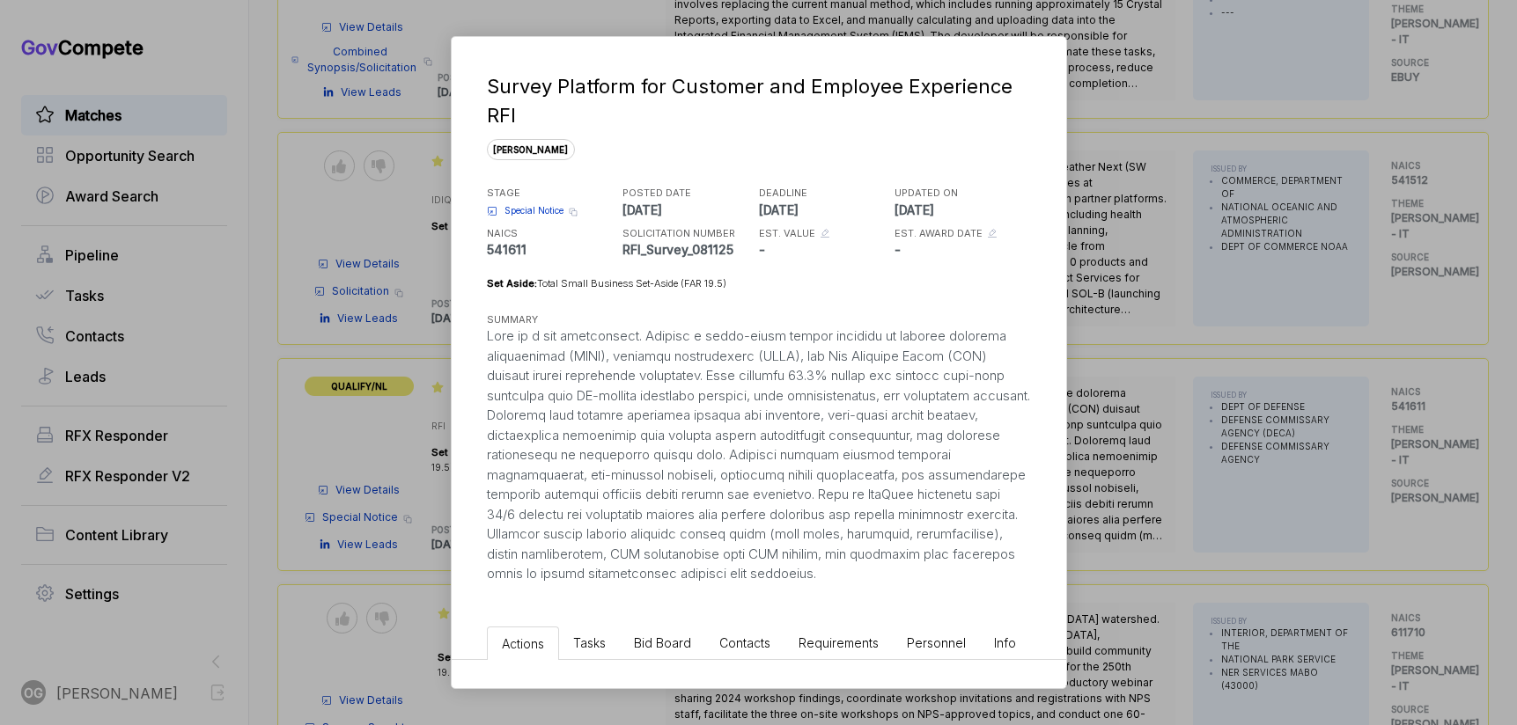
click at [717, 415] on div at bounding box center [759, 456] width 544 height 258
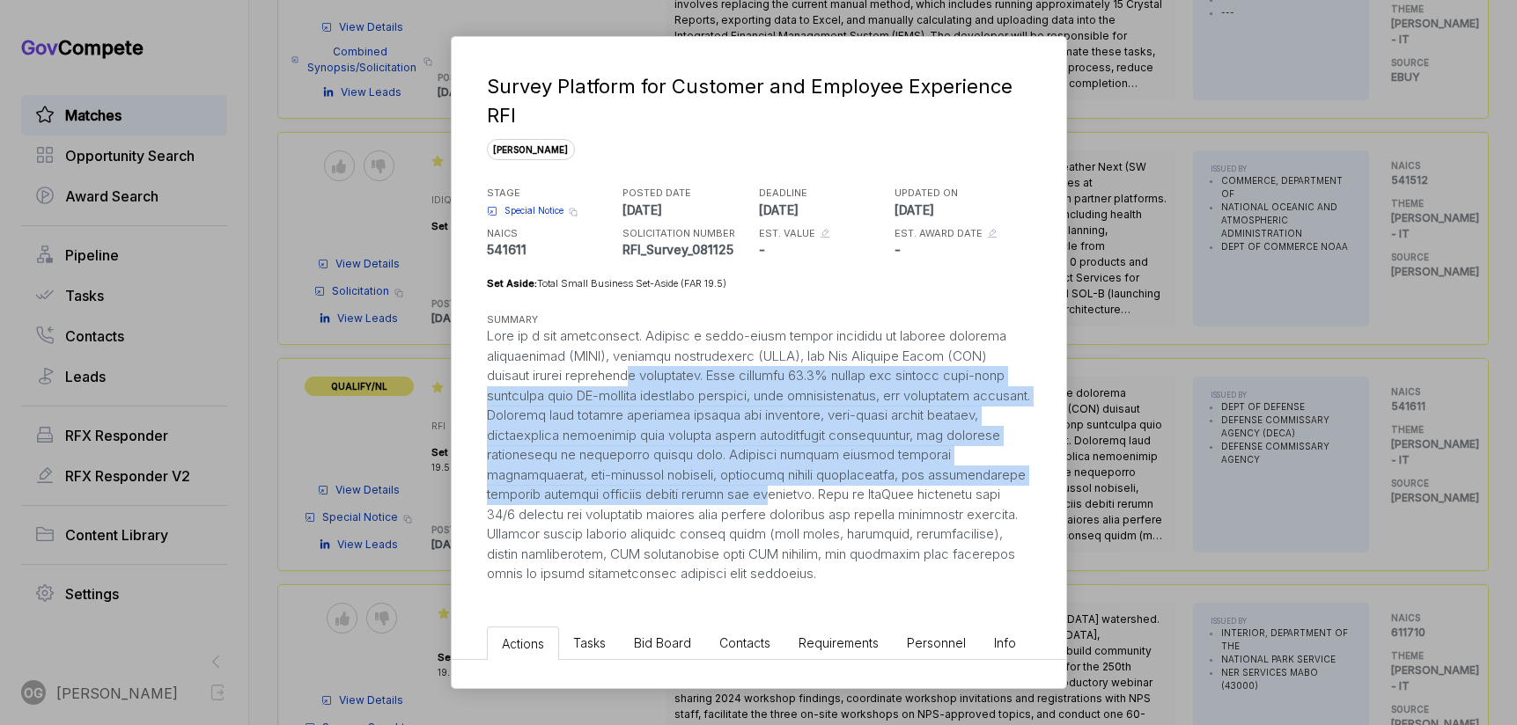
drag, startPoint x: 643, startPoint y: 375, endPoint x: 783, endPoint y: 493, distance: 183.0
click at [783, 493] on div at bounding box center [759, 456] width 544 height 258
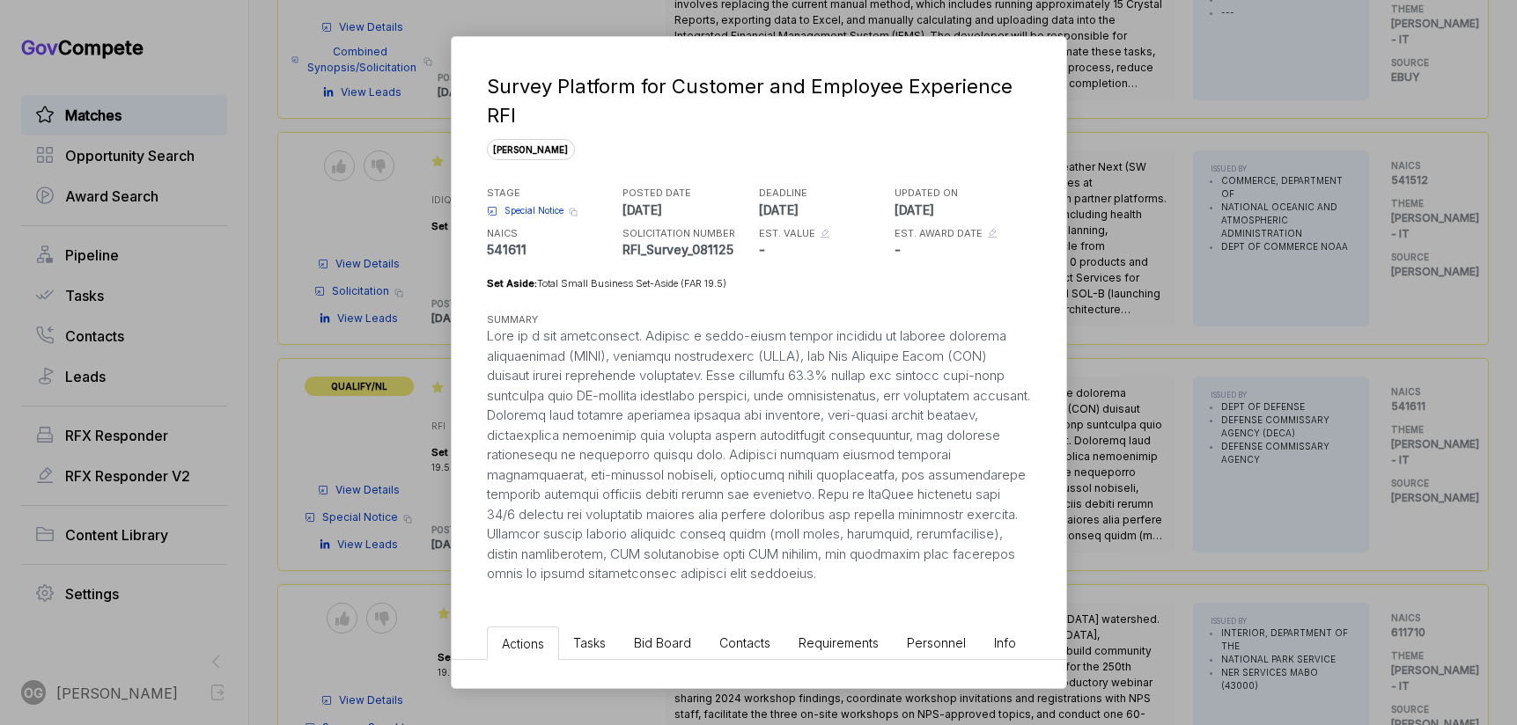
click at [1349, 336] on div "Survey Platform for Customer and Employee Experience RFI [PERSON_NAME] STAGE Sp…" at bounding box center [758, 362] width 1517 height 725
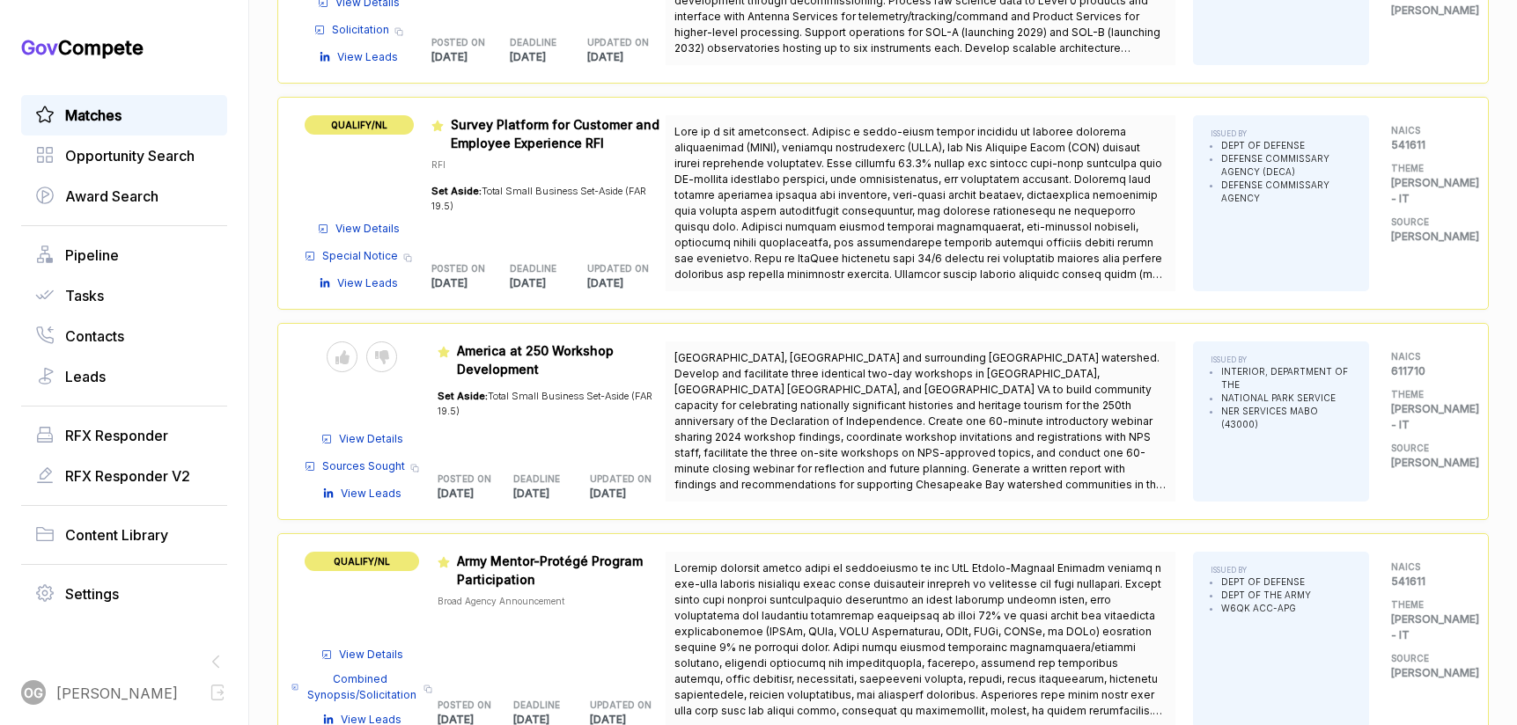
scroll to position [1369, 0]
